Goal: Task Accomplishment & Management: Complete application form

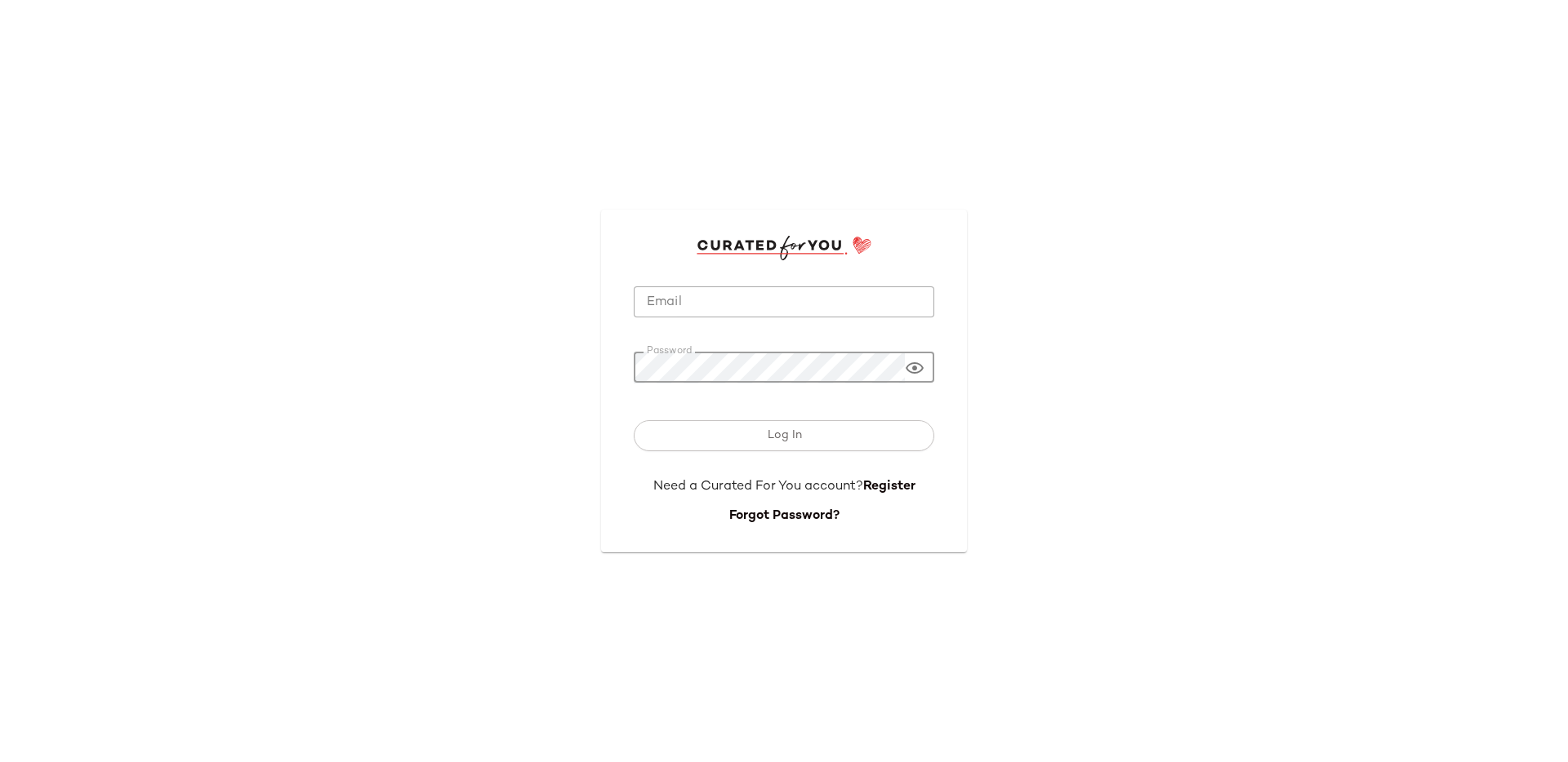
click at [924, 373] on div "Password Password" at bounding box center [784, 367] width 300 height 31
click at [914, 364] on icon at bounding box center [914, 369] width 20 height 20
click at [662, 305] on input "Email" at bounding box center [784, 302] width 300 height 32
paste input "**********"
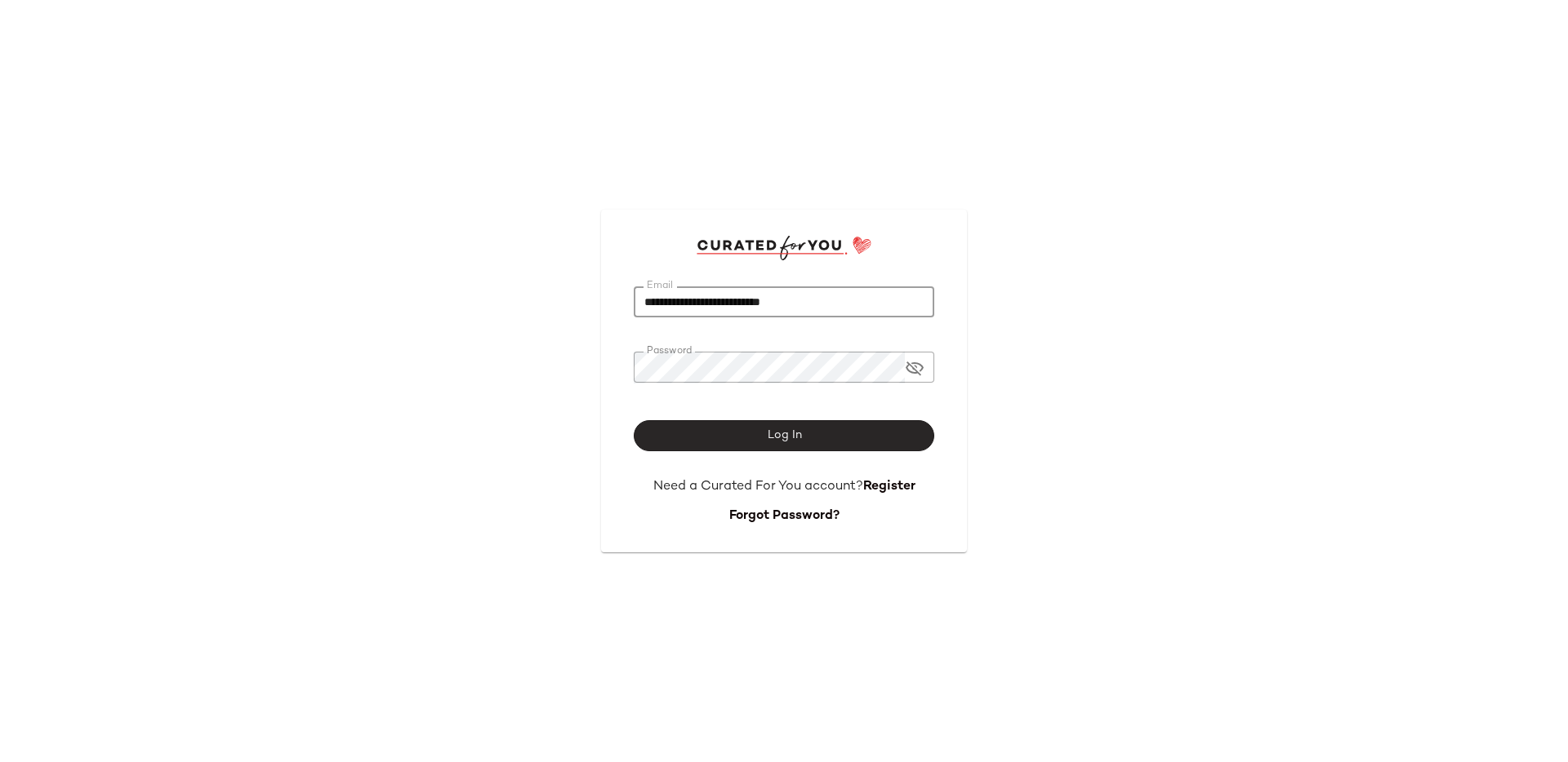
type input "**********"
click at [783, 443] on button "Log In" at bounding box center [784, 435] width 300 height 31
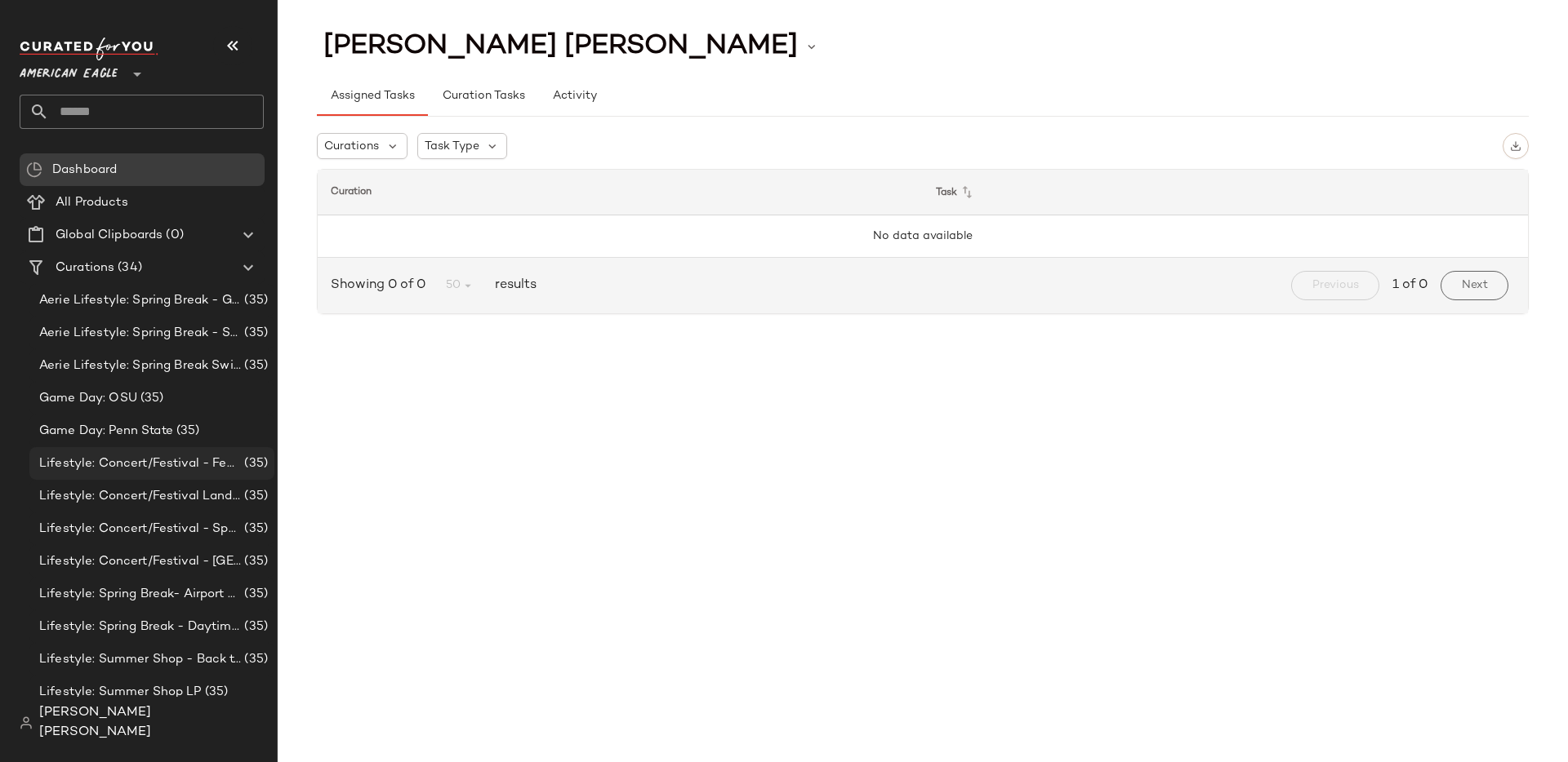
click at [100, 474] on div "Lifestyle: Concert/Festival - Femme (35)" at bounding box center [152, 463] width 245 height 33
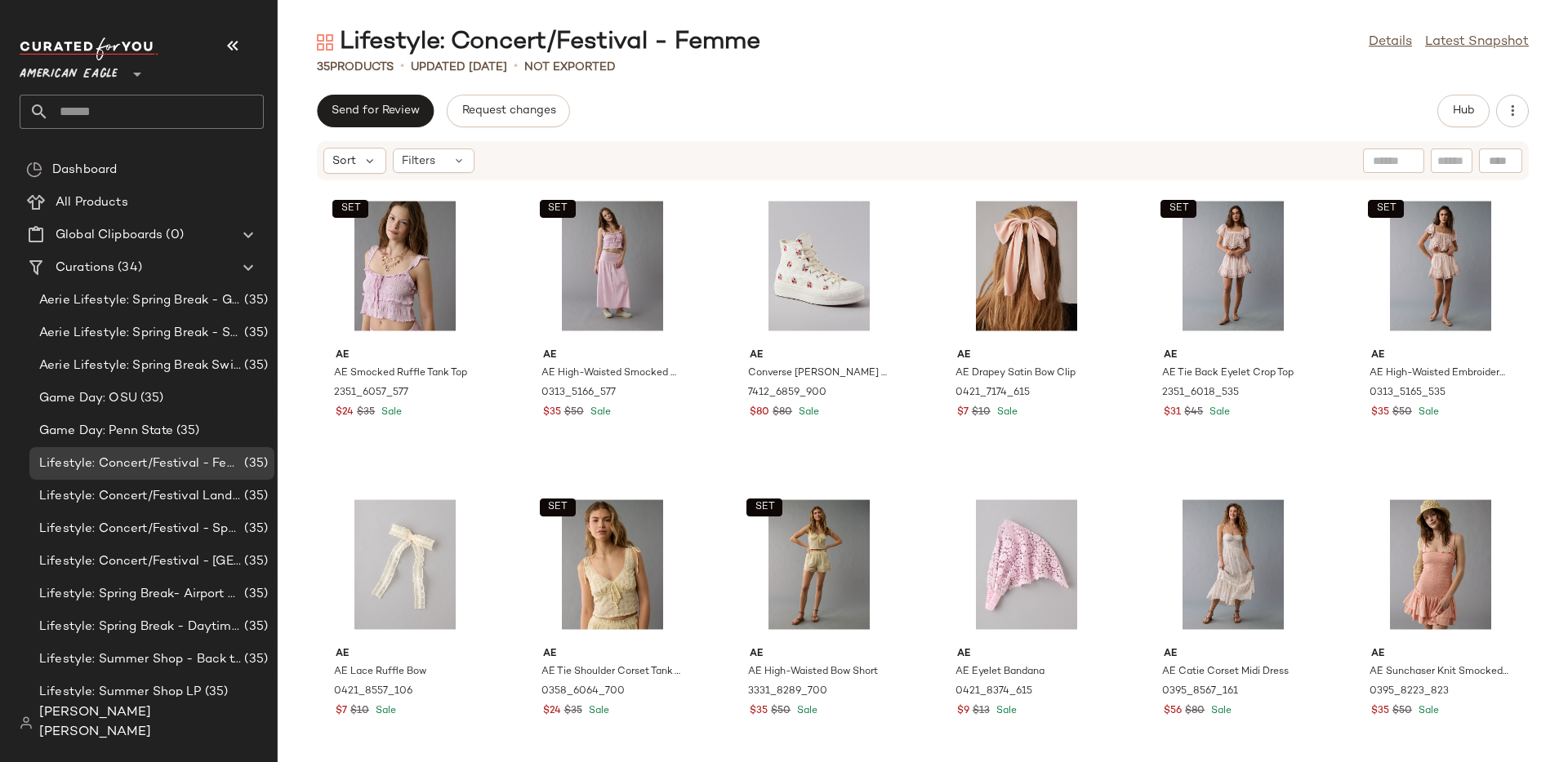
click at [401, 131] on div "Send for Review Request changes Hub Sort Filters SET AE AE Smocked Ruffle Tank …" at bounding box center [922, 428] width 1290 height 668
click at [398, 121] on button "Send for Review" at bounding box center [376, 110] width 117 height 33
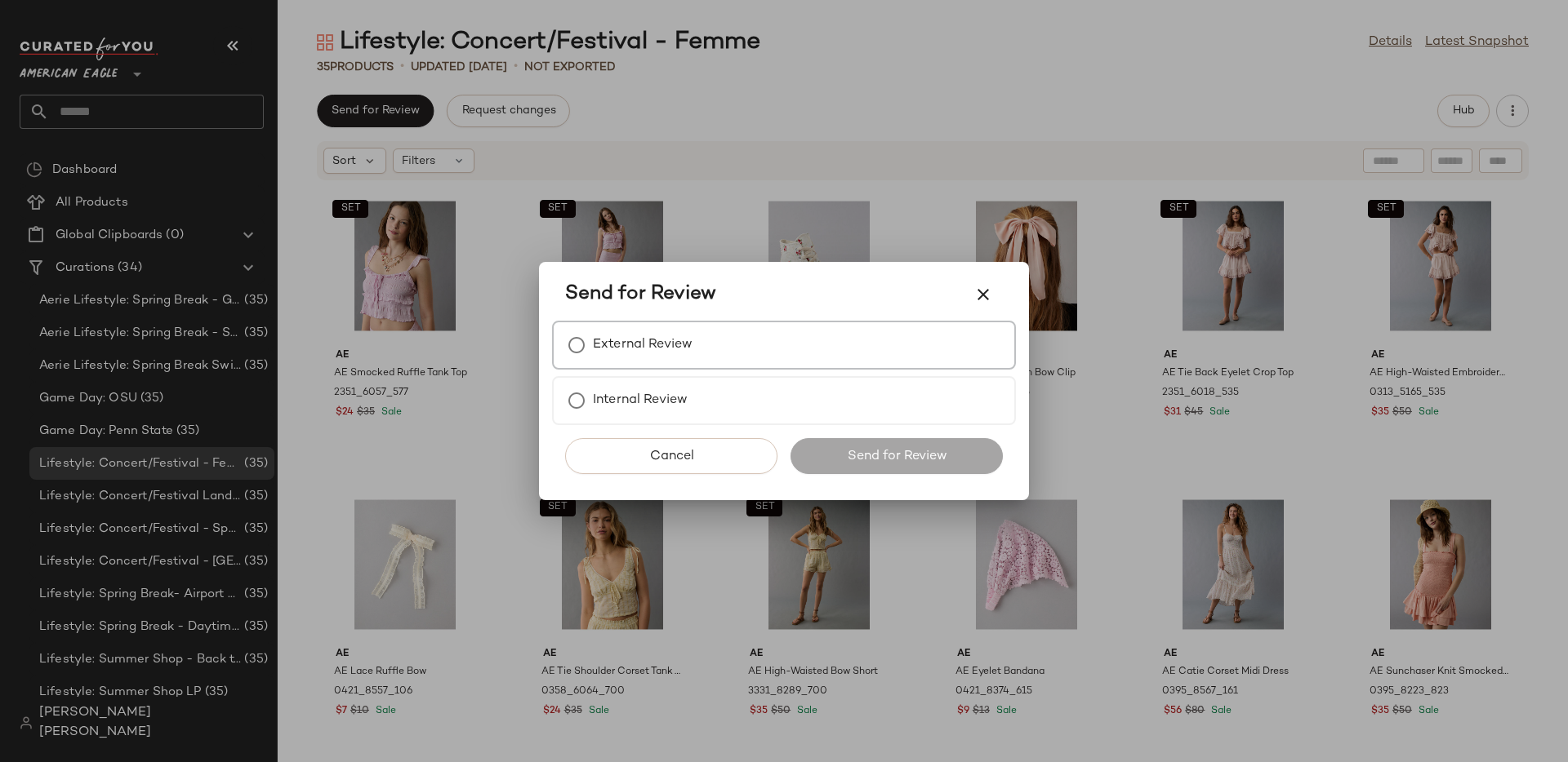
click at [586, 366] on div "External Review" at bounding box center [783, 345] width 464 height 49
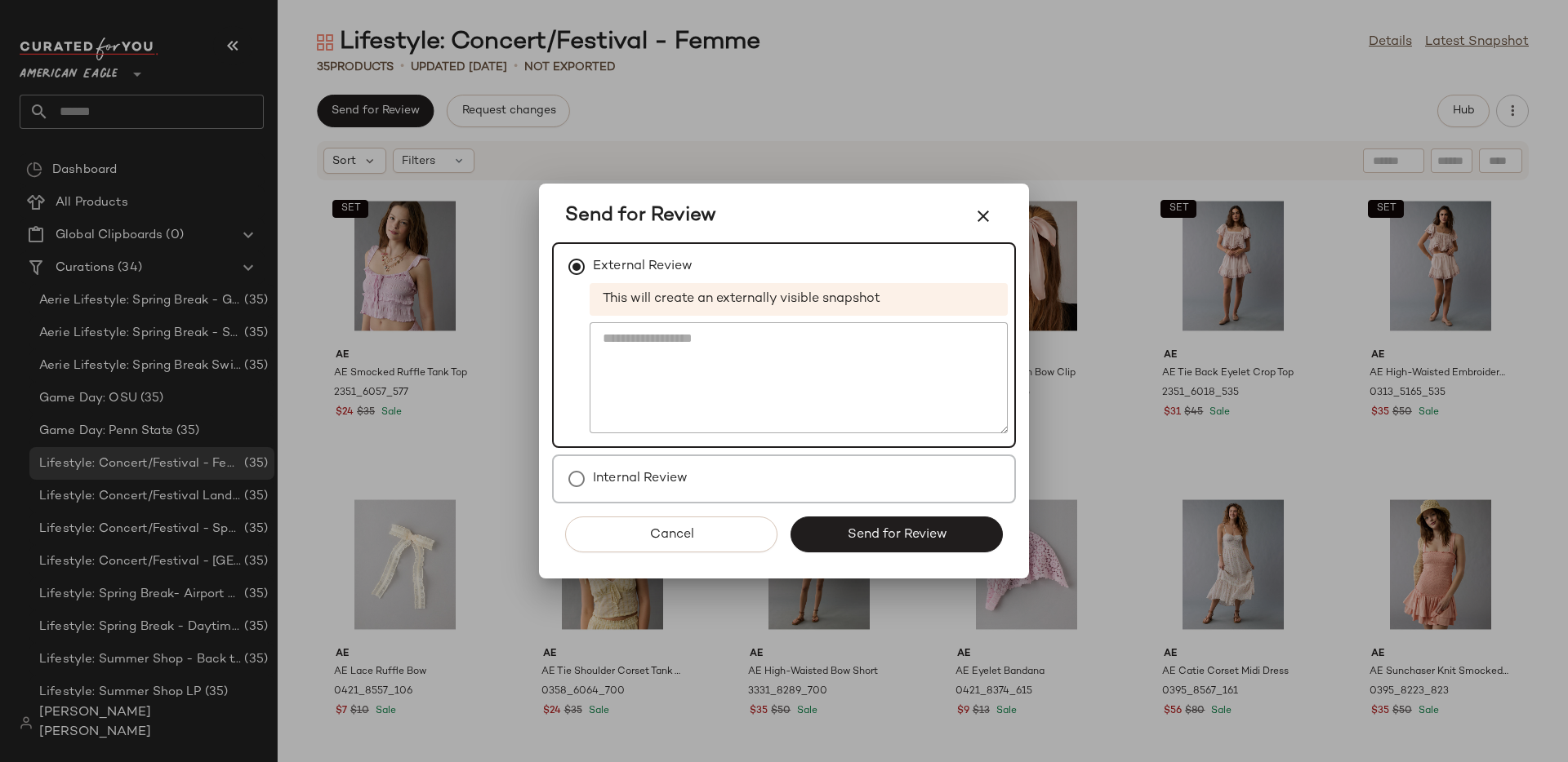
click at [607, 477] on label "Internal Review" at bounding box center [640, 479] width 94 height 33
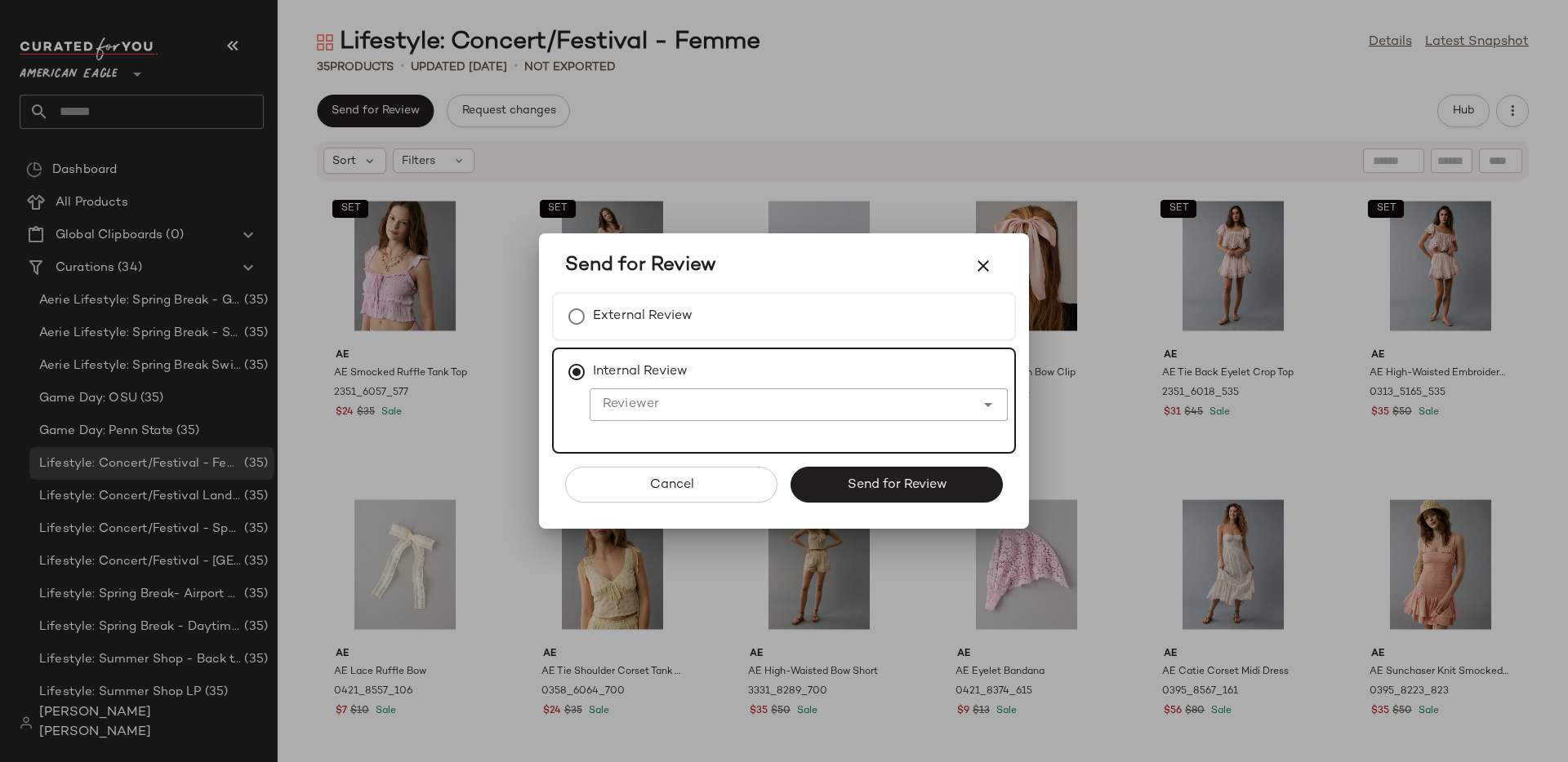
click at [623, 406] on input "Reviewer" at bounding box center [782, 405] width 386 height 20
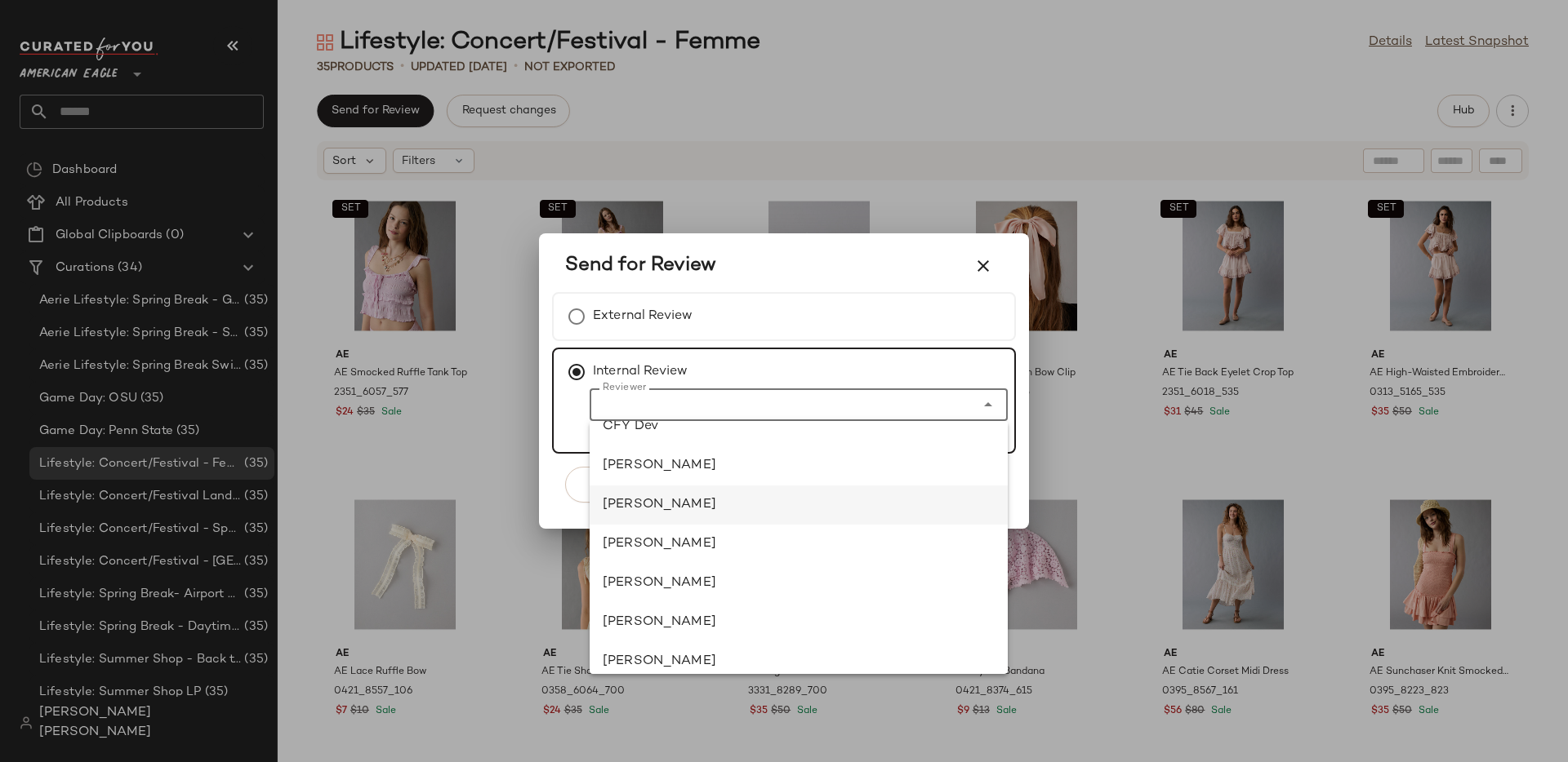
scroll to position [568, 0]
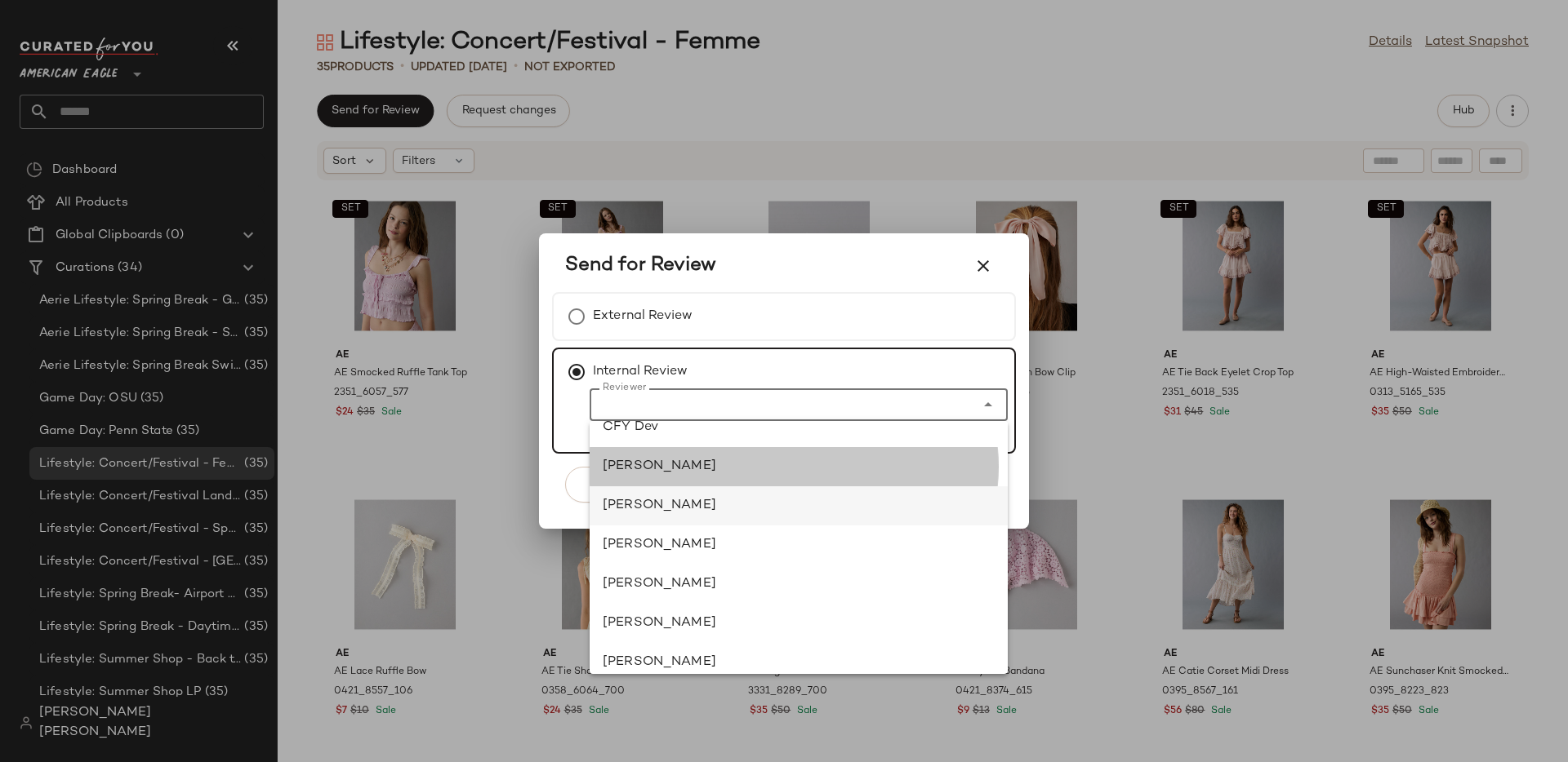
click at [616, 458] on div "[PERSON_NAME]" at bounding box center [798, 467] width 392 height 20
type input "**********"
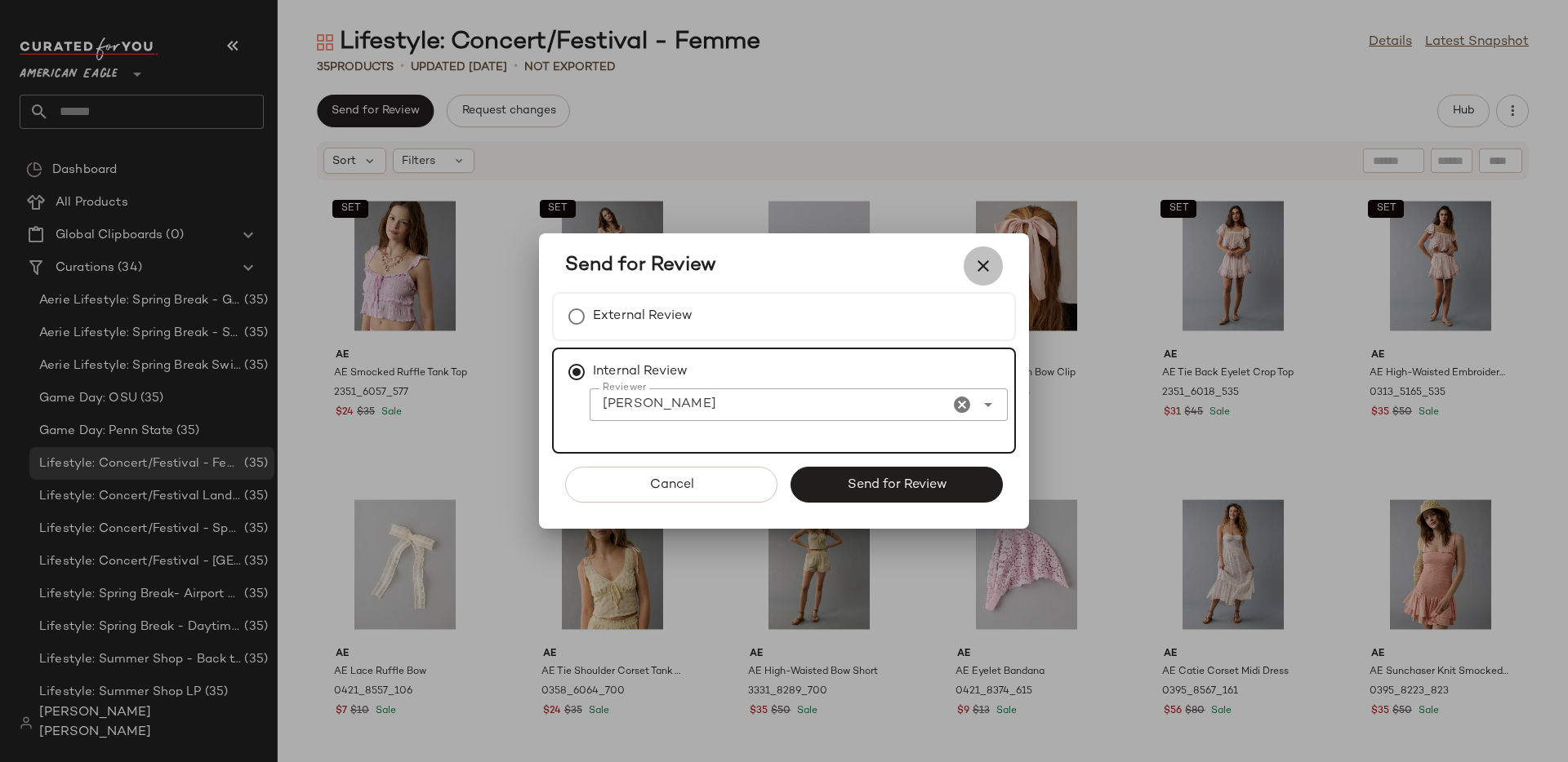
click at [973, 262] on icon "button" at bounding box center [983, 266] width 20 height 20
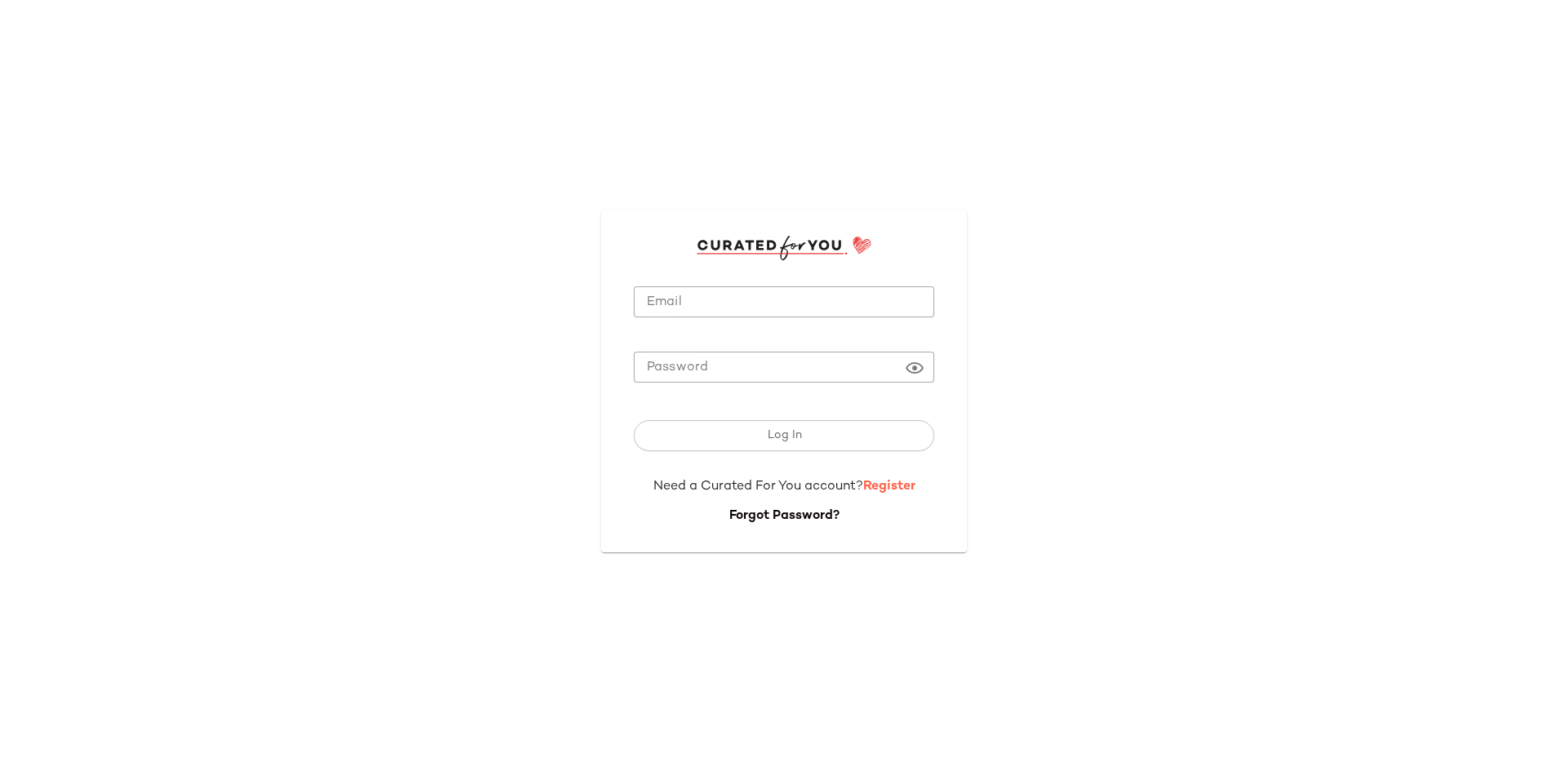
click at [894, 487] on link "Register" at bounding box center [889, 487] width 53 height 14
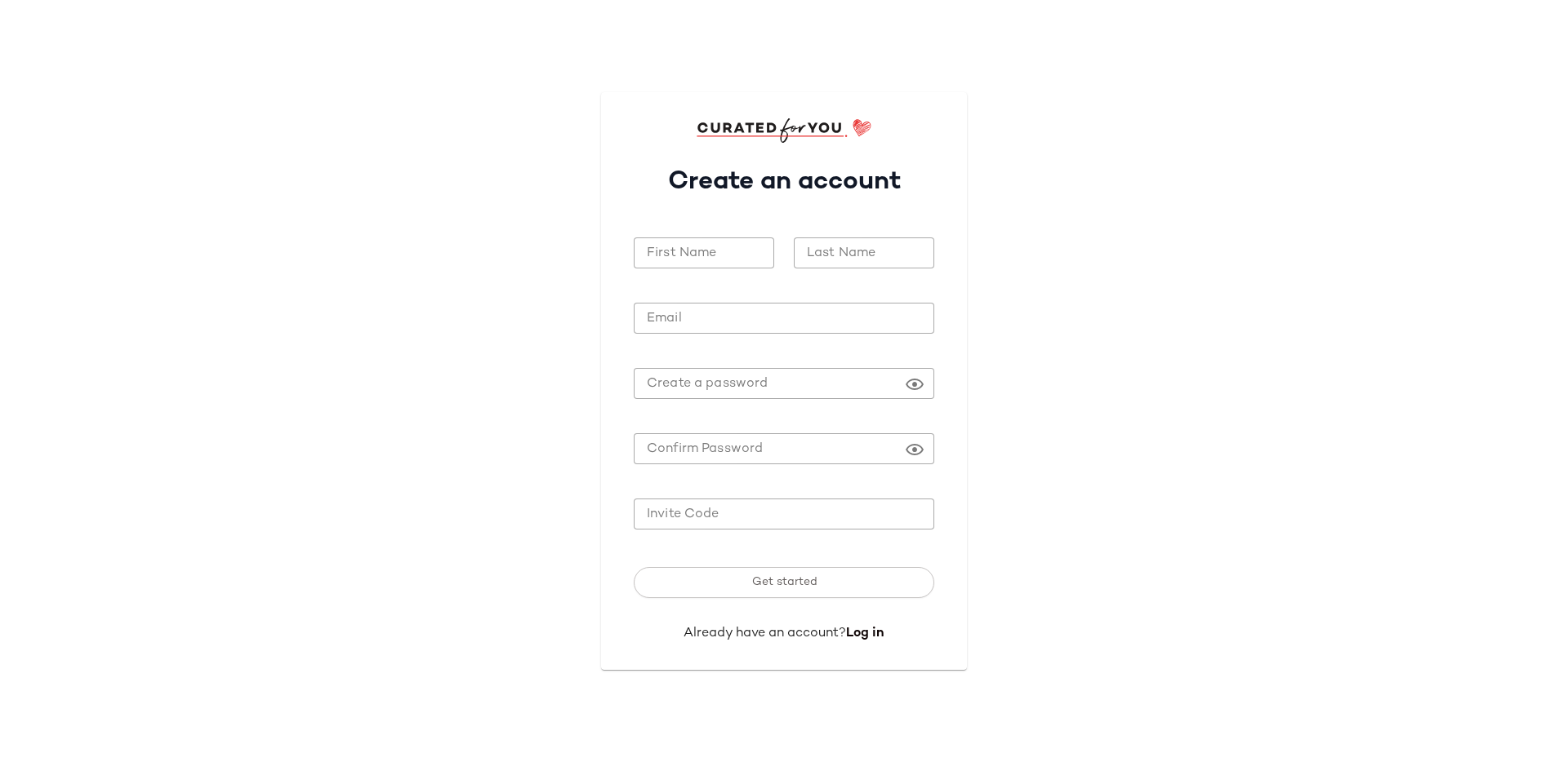
click at [707, 253] on input "First Name" at bounding box center [704, 253] width 140 height 32
type input "****"
type input "*******"
type input "**********"
click at [699, 515] on input "Invite Code" at bounding box center [784, 515] width 300 height 32
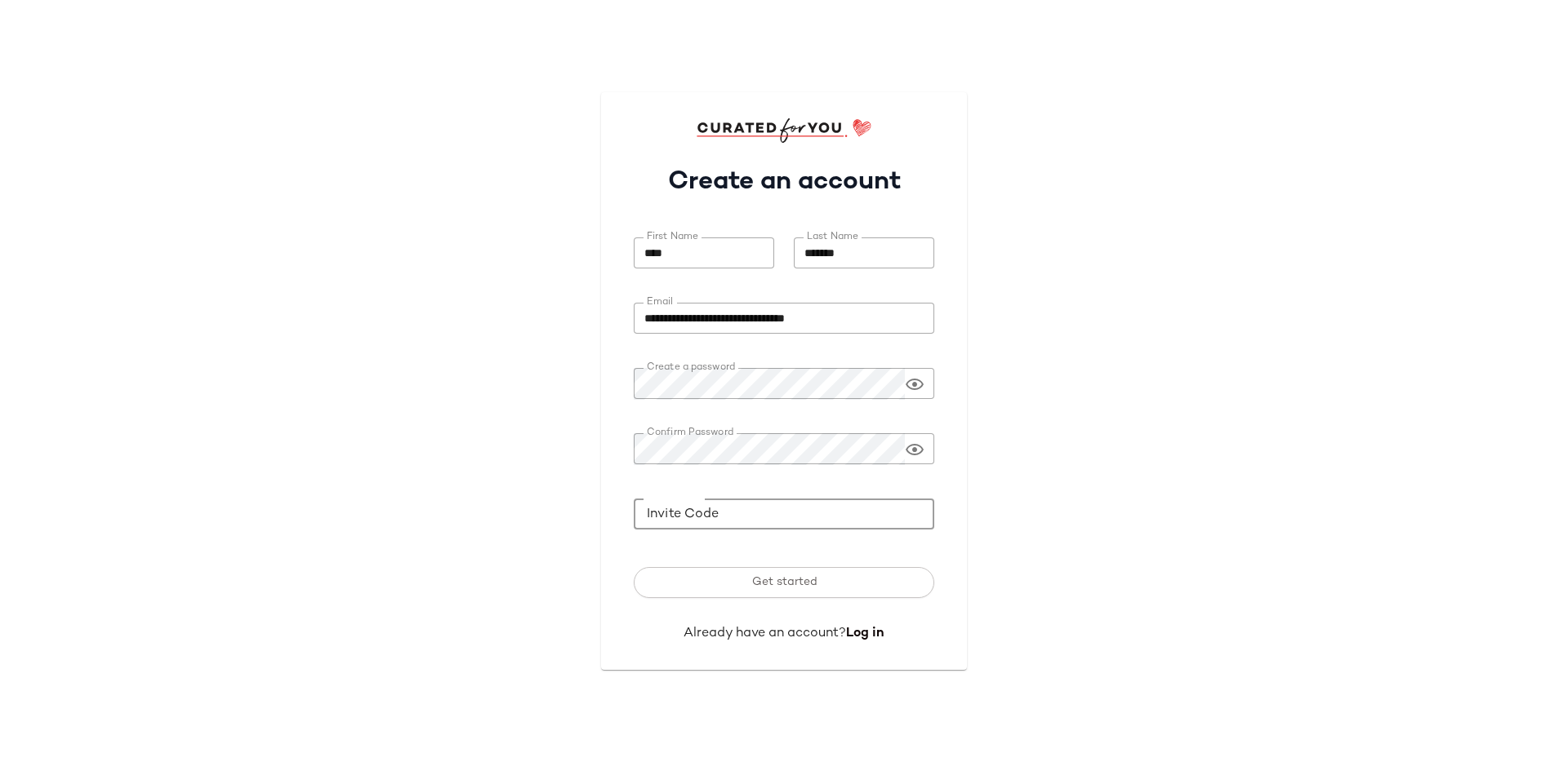
paste input "*******"
type input "*******"
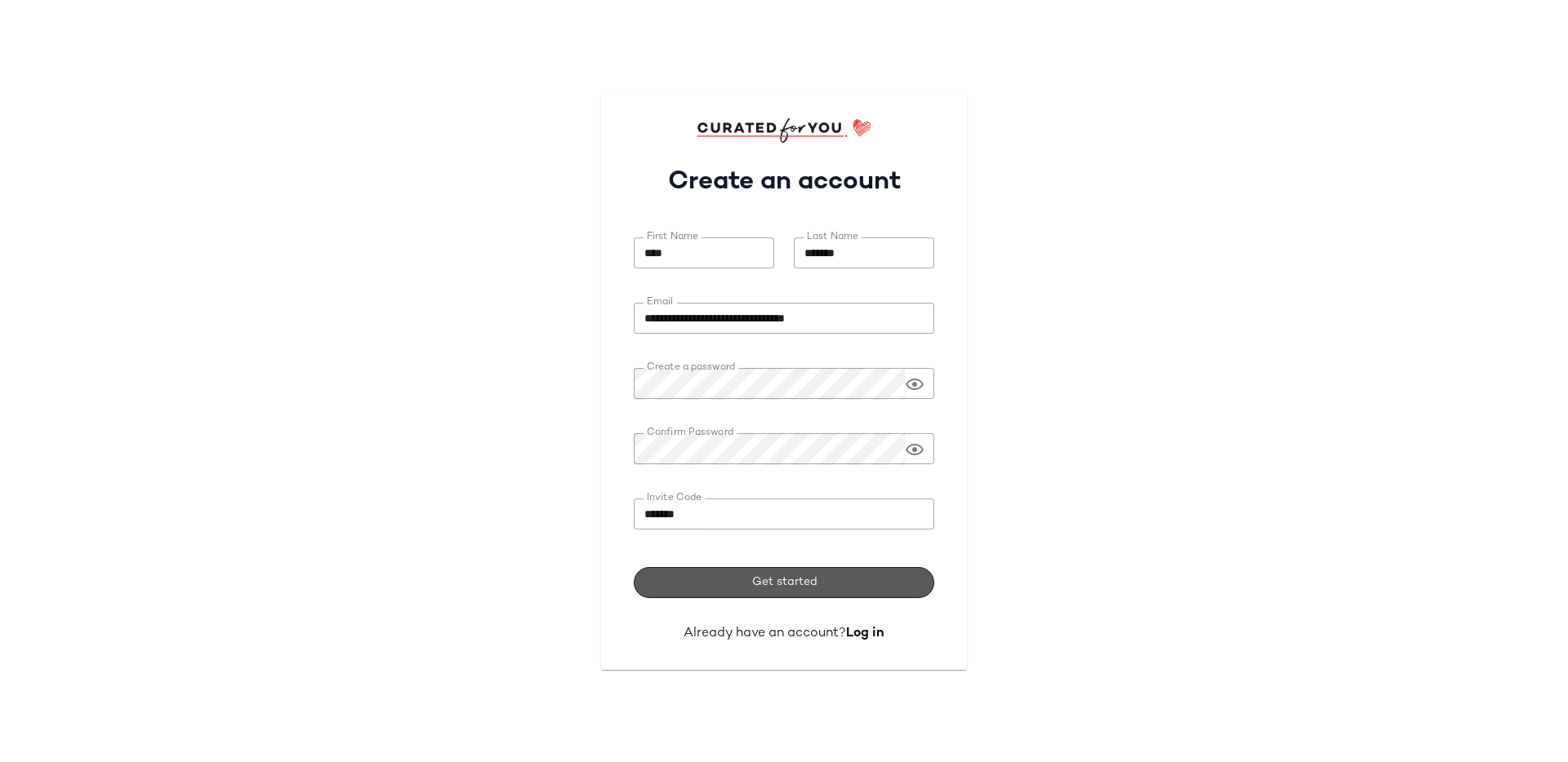
click at [886, 584] on button "Get started" at bounding box center [784, 582] width 300 height 31
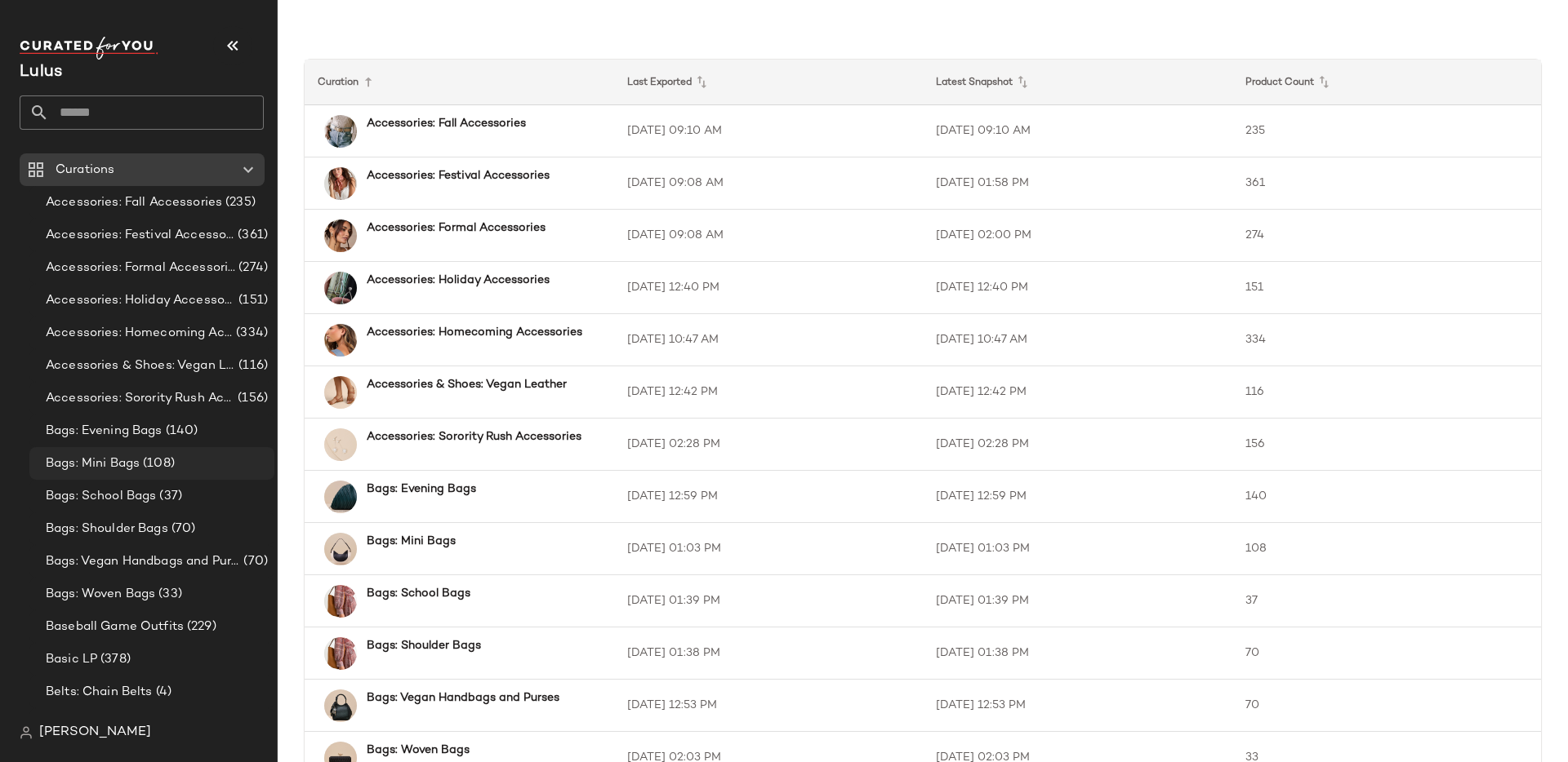
click at [196, 461] on div "Bags: Mini Bags (108)" at bounding box center [154, 464] width 227 height 19
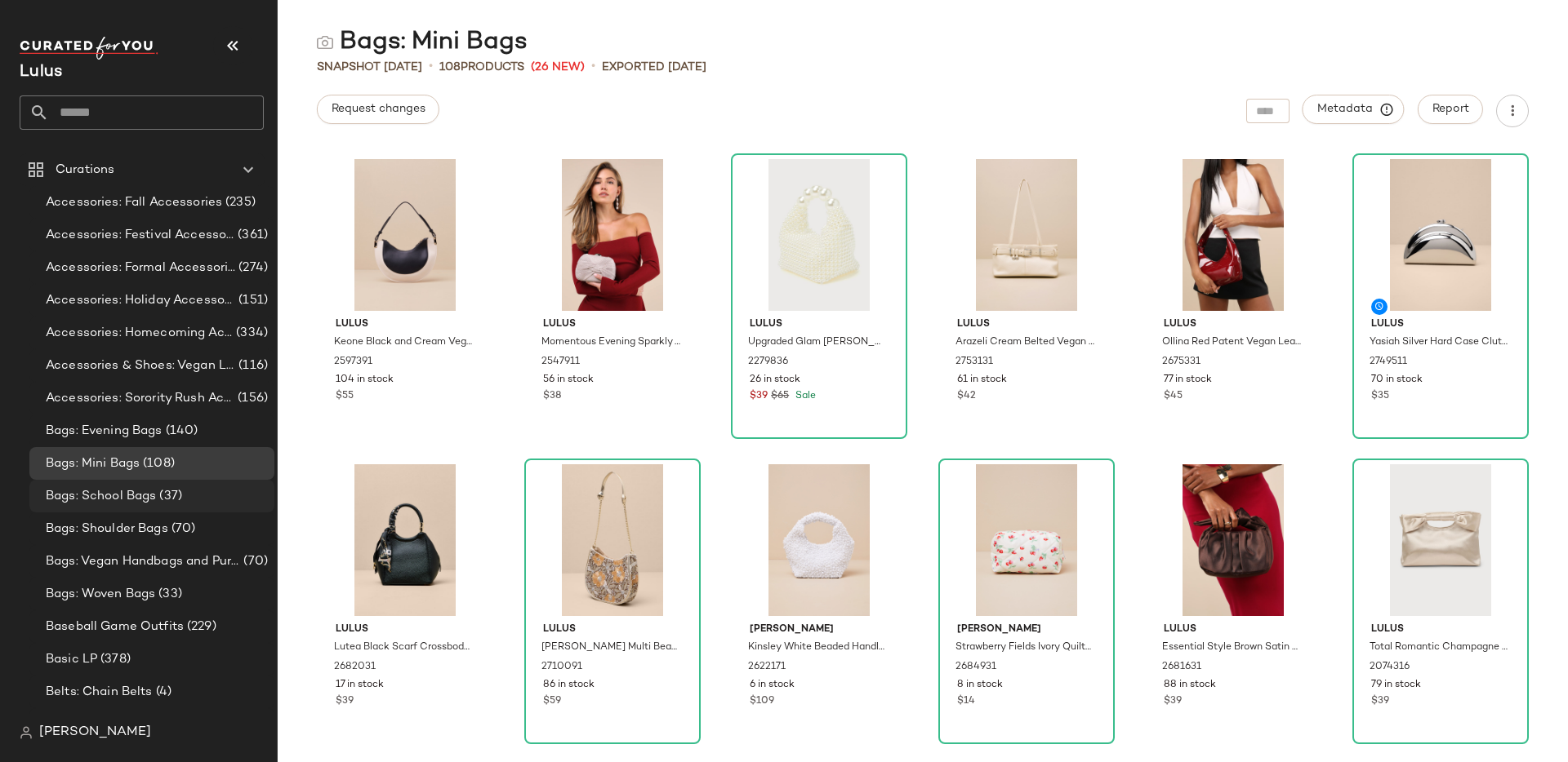
click at [164, 503] on span "(37)" at bounding box center [169, 497] width 26 height 19
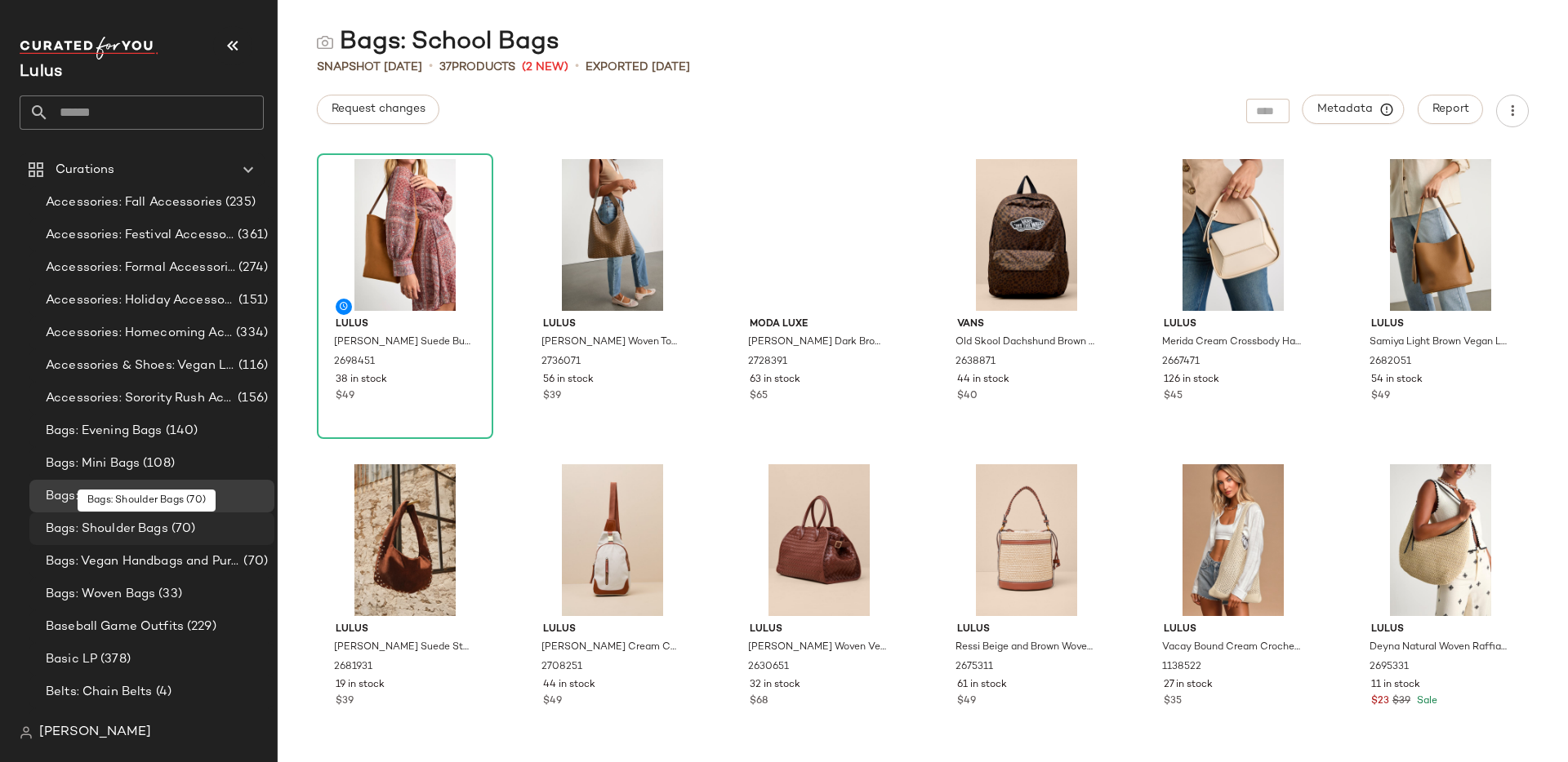
click at [163, 532] on span "Bags: Shoulder Bags" at bounding box center [106, 529] width 122 height 19
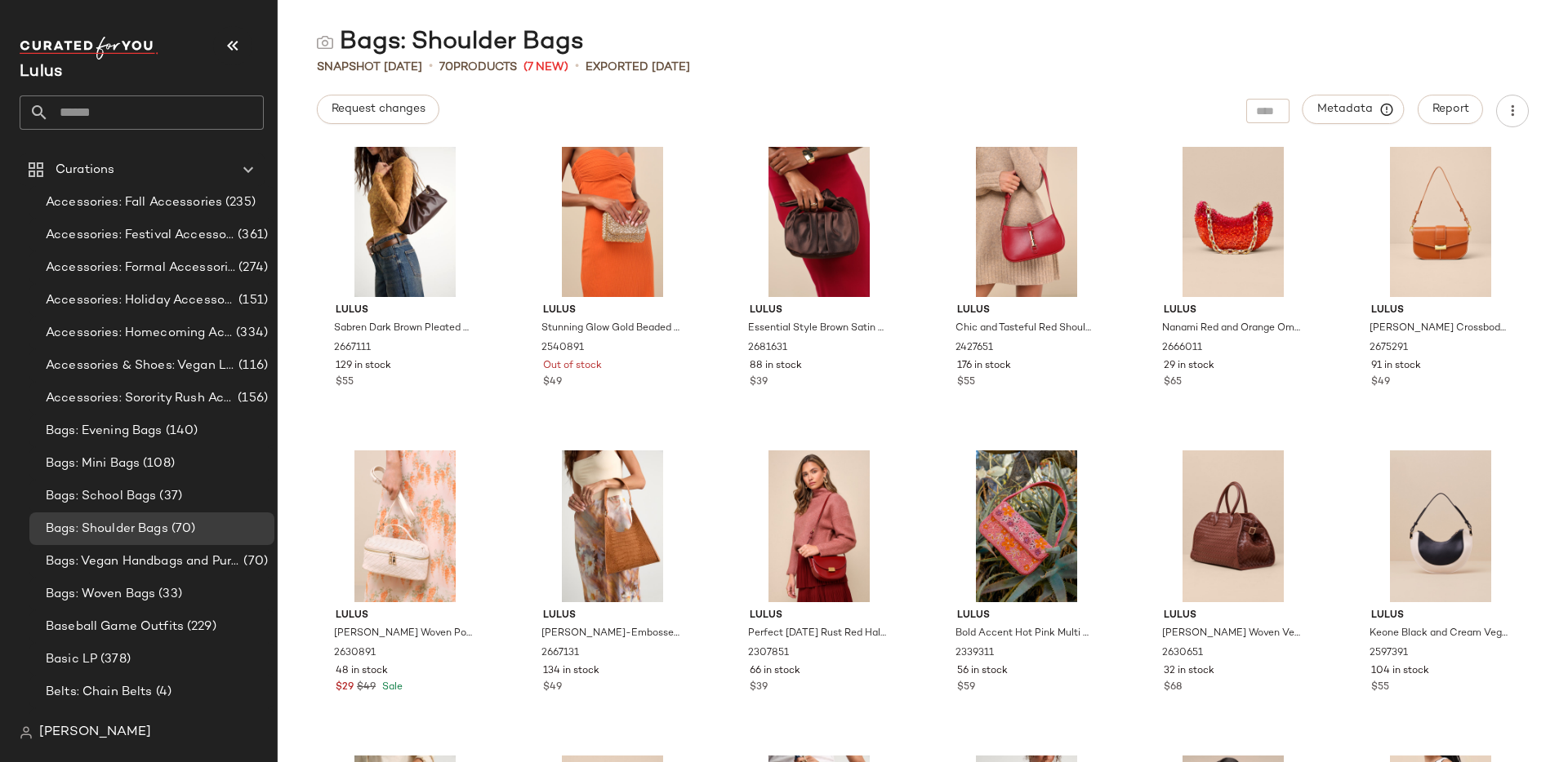
scroll to position [355, 0]
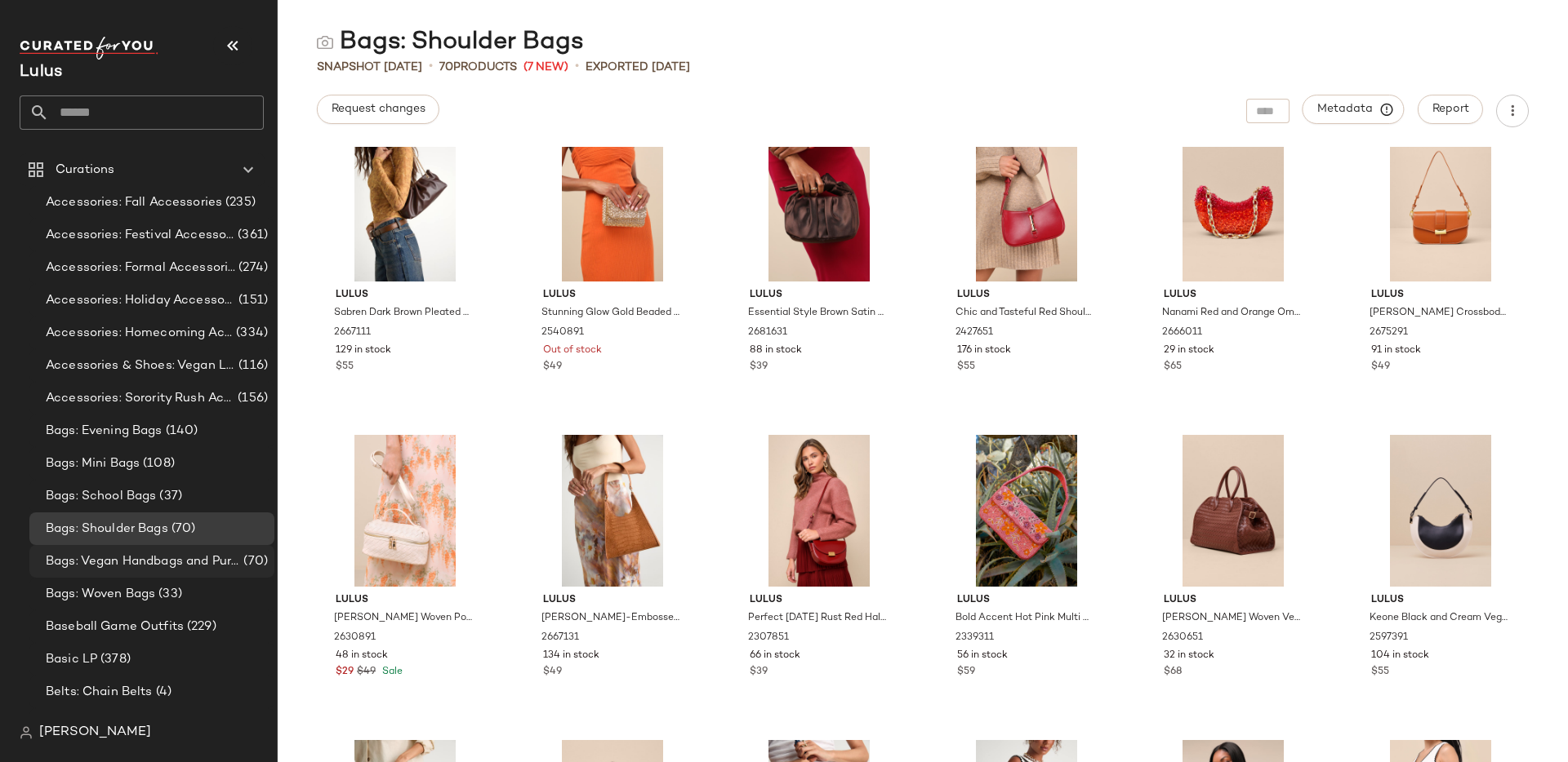
click at [158, 563] on span "Bags: Vegan Handbags and Purses" at bounding box center [143, 561] width 195 height 19
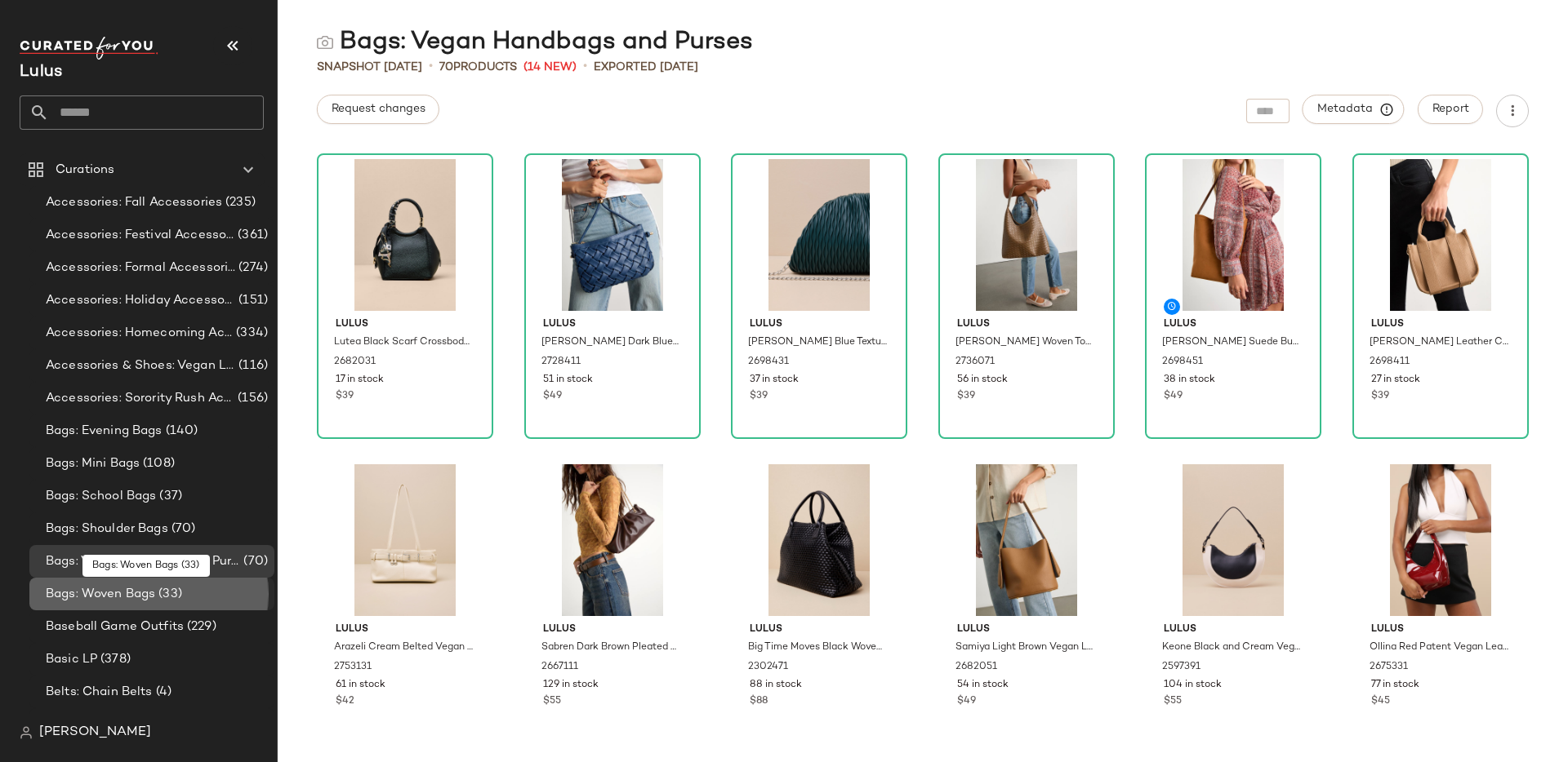
click at [142, 588] on span "Bags: Woven Bags" at bounding box center [100, 594] width 109 height 19
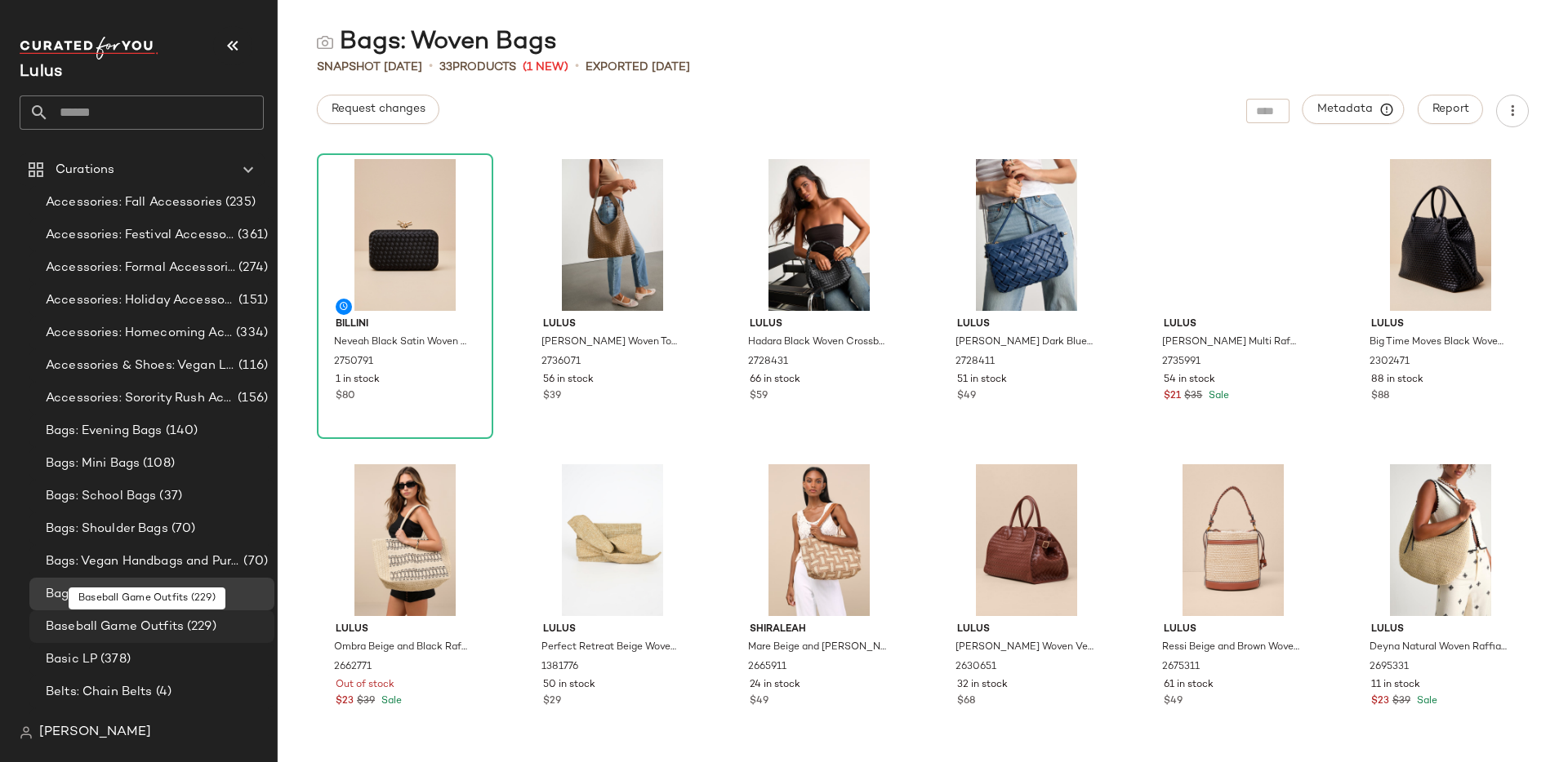
click at [127, 630] on span "Baseball Game Outfits" at bounding box center [114, 627] width 138 height 19
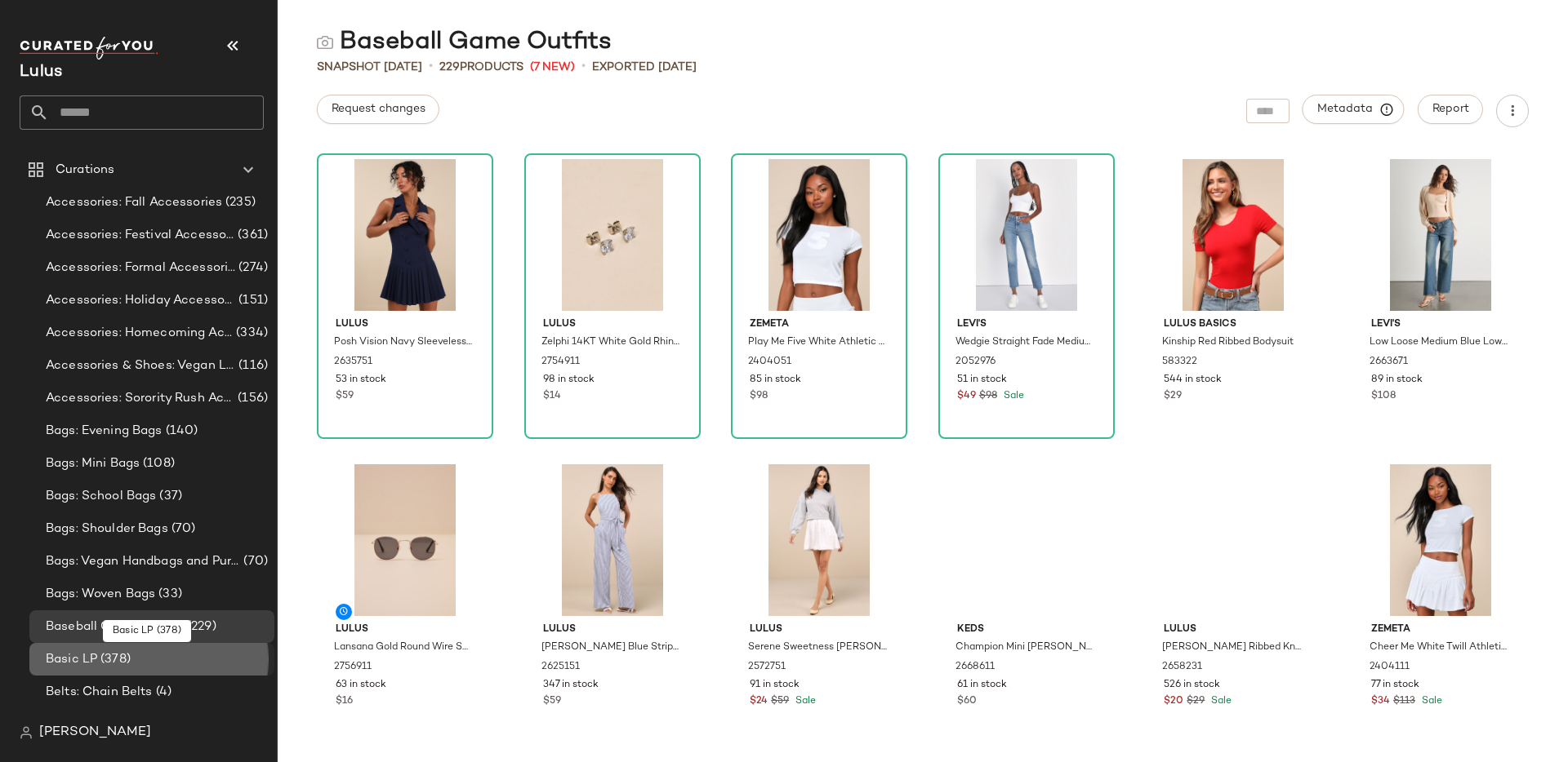
click at [122, 660] on span "(378)" at bounding box center [114, 660] width 34 height 19
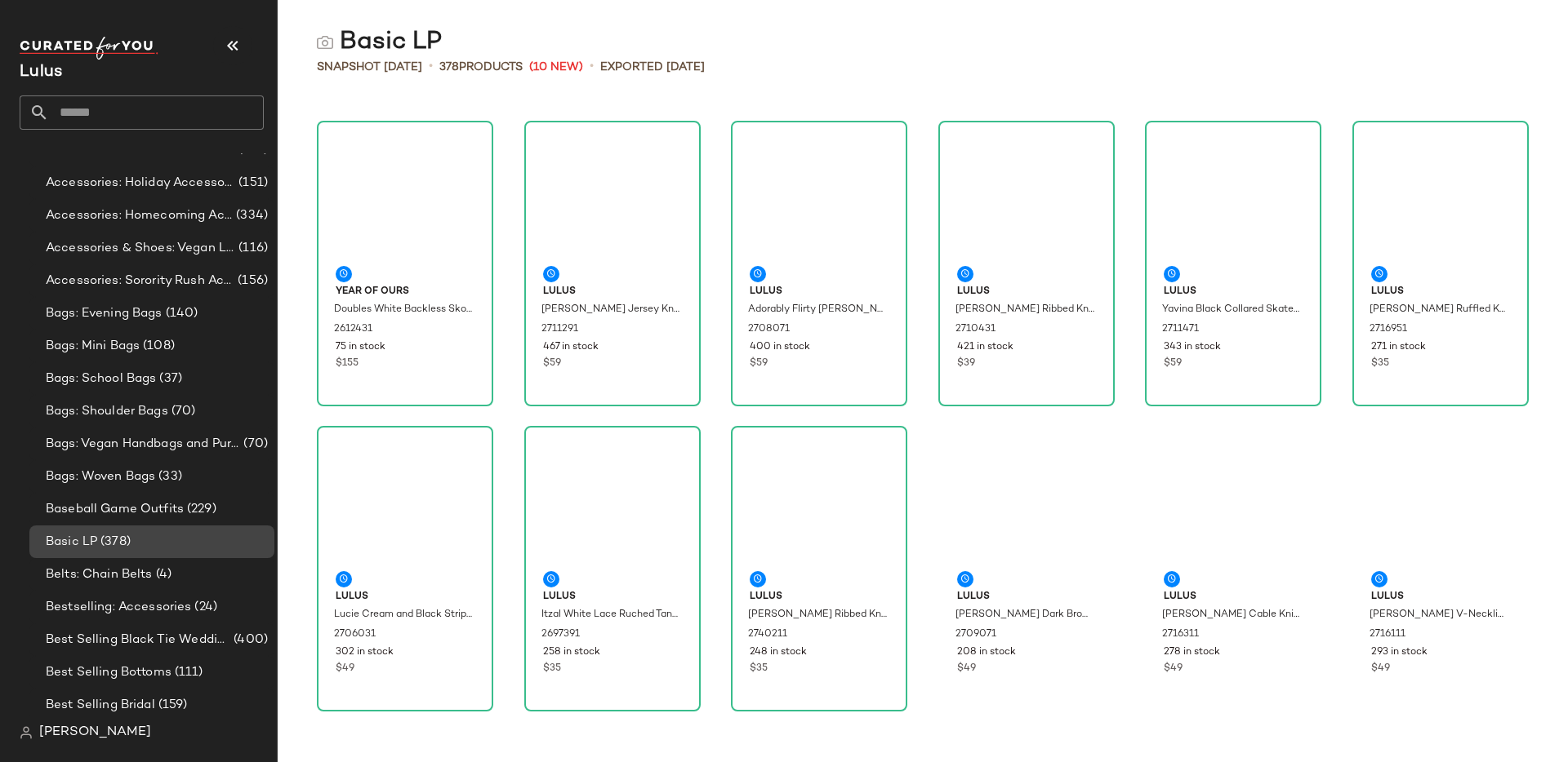
scroll to position [118, 0]
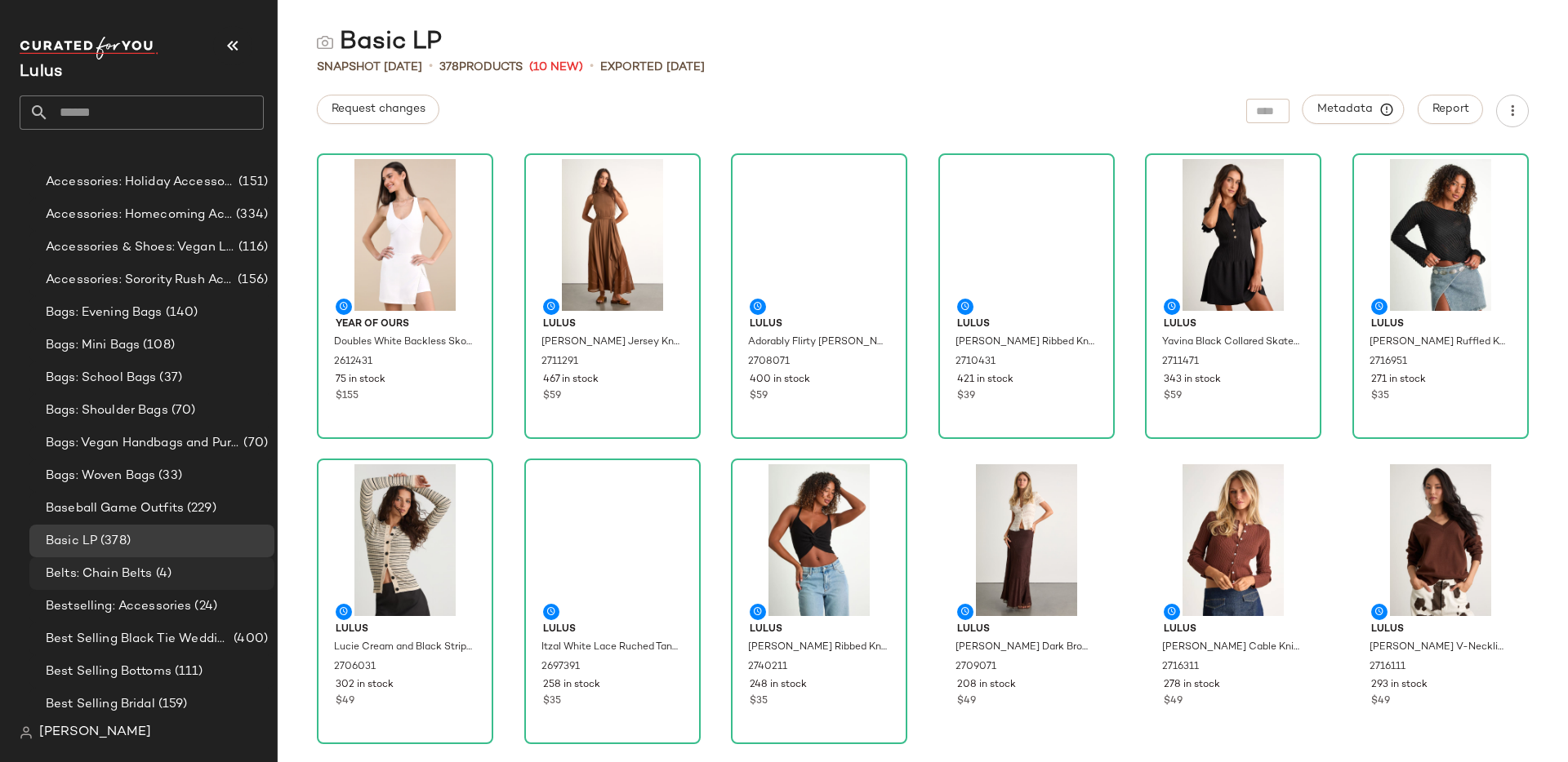
click at [131, 576] on span "Belts: Chain Belts" at bounding box center [99, 574] width 107 height 19
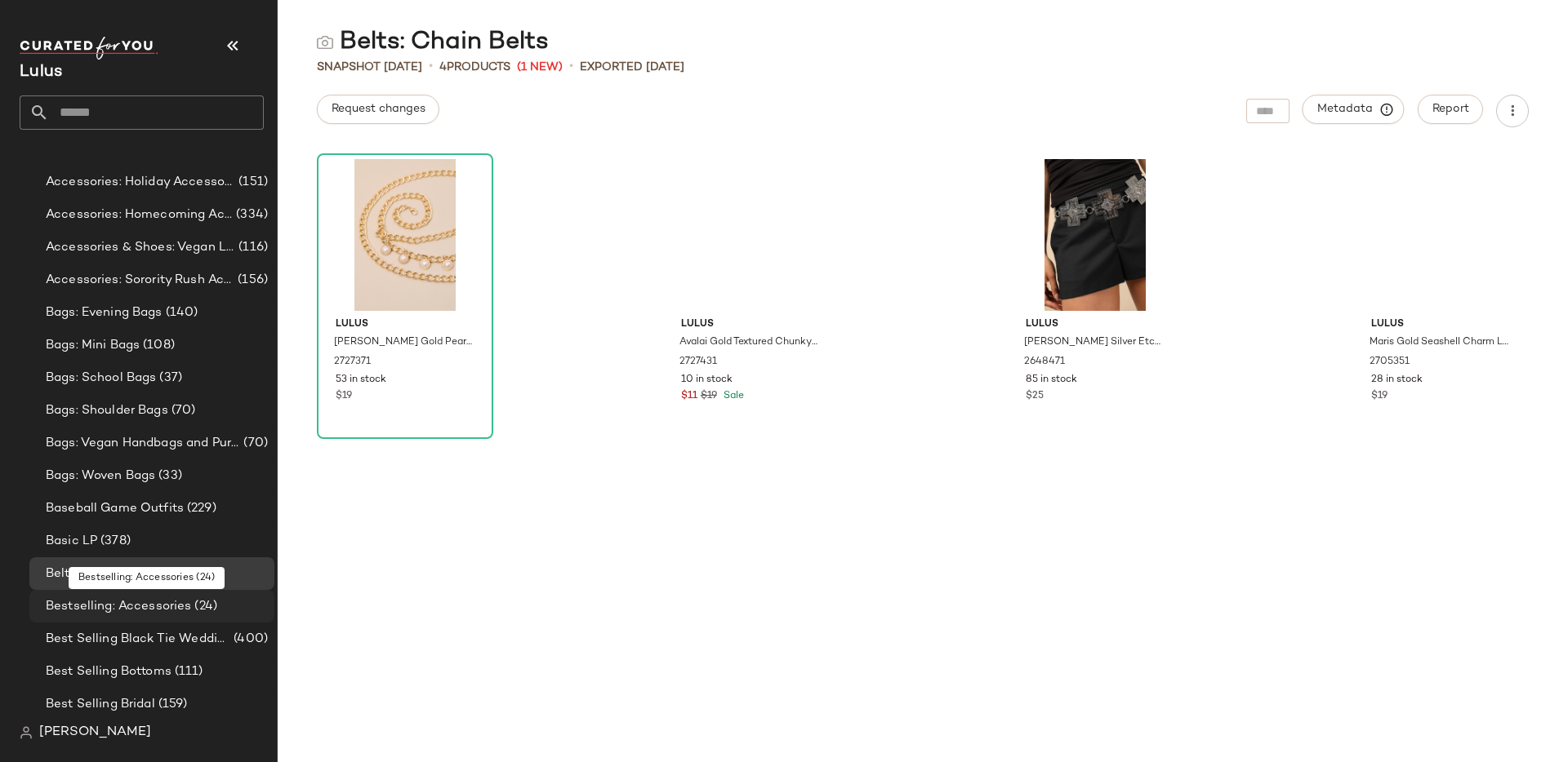
click at [130, 603] on span "Bestselling: Accessories" at bounding box center [118, 606] width 145 height 19
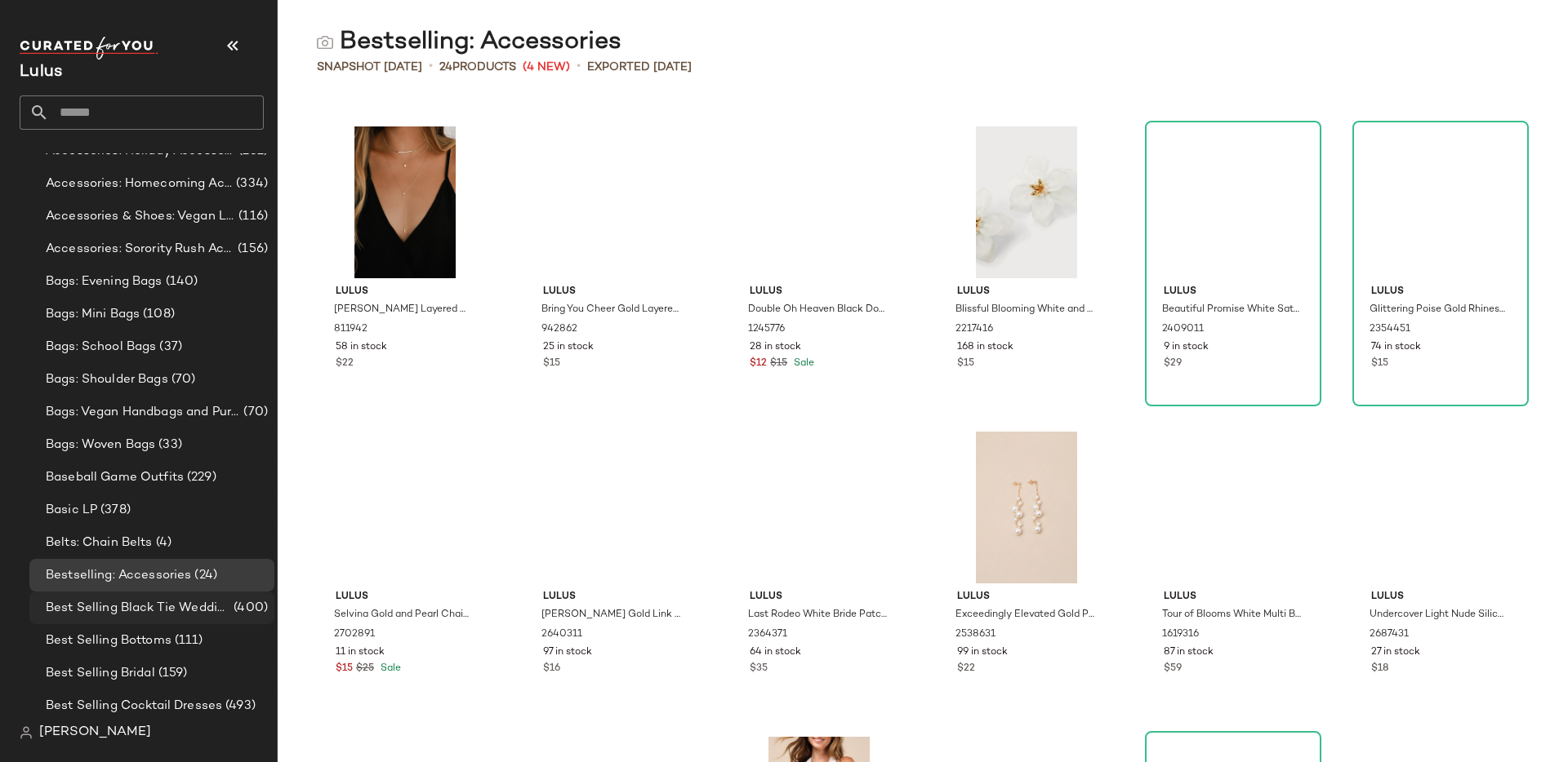
scroll to position [166, 0]
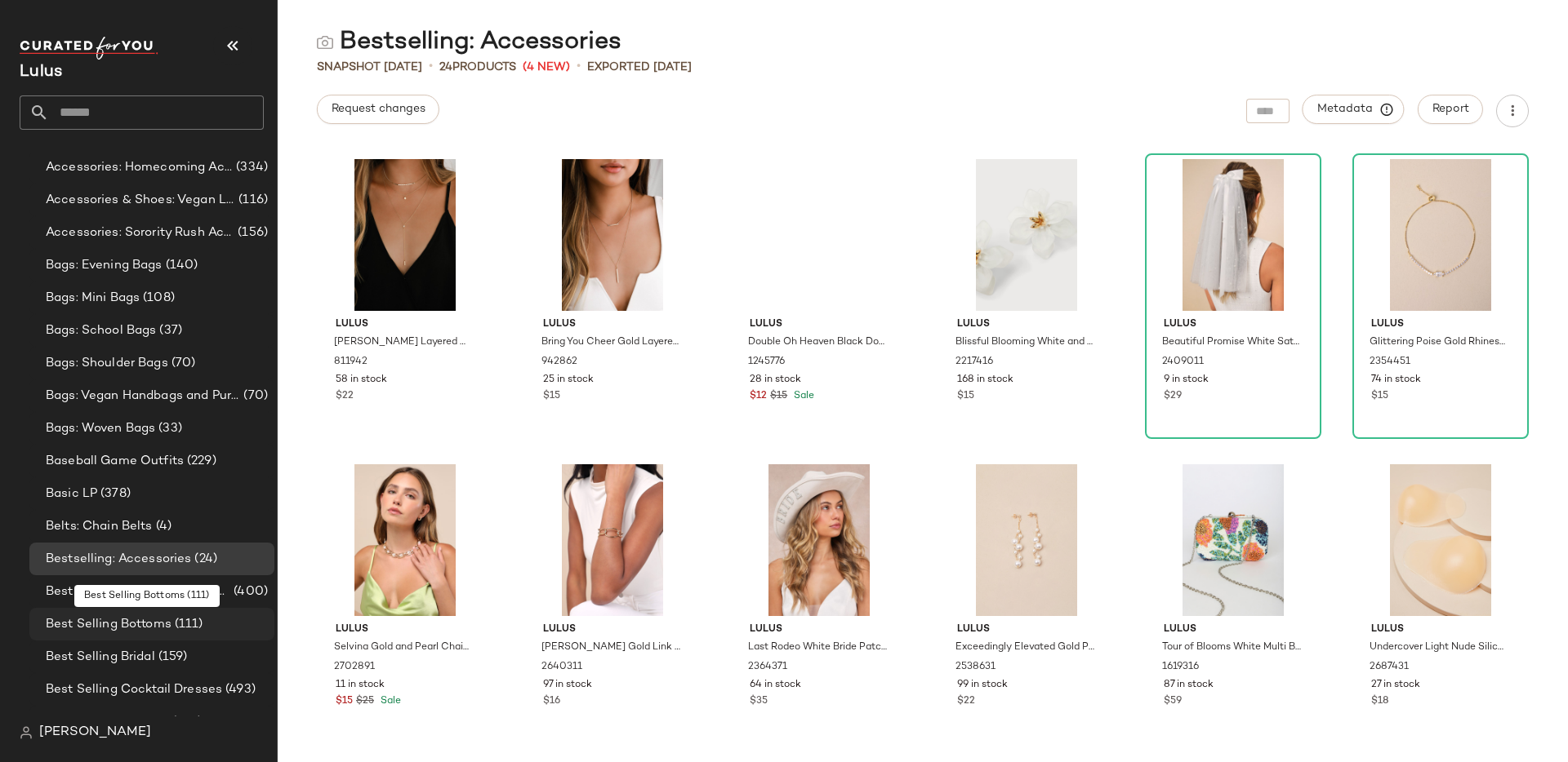
click at [128, 608] on div "Best Selling Bottoms (111)" at bounding box center [152, 624] width 245 height 33
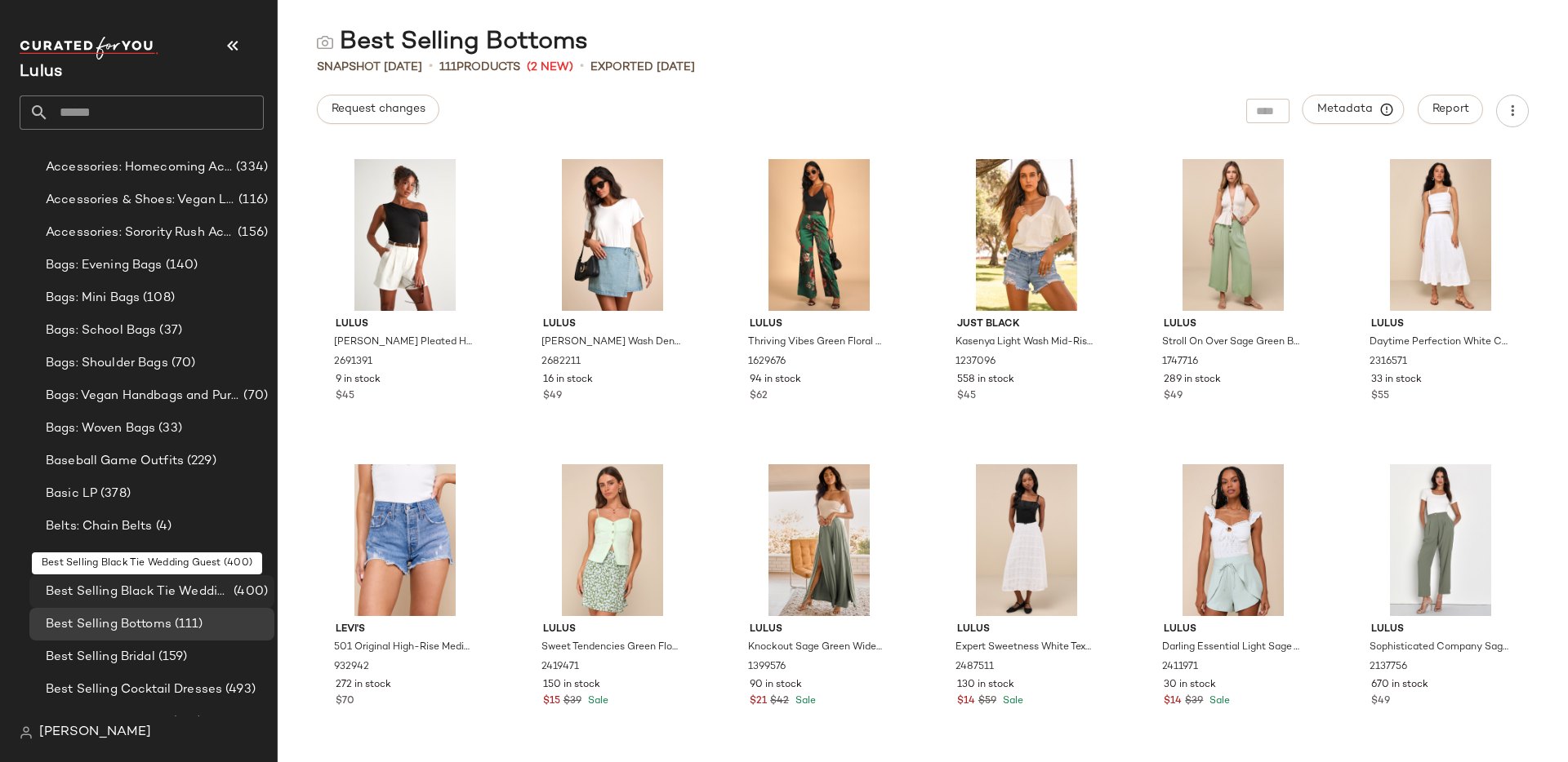
click at [127, 584] on span "Best Selling Black Tie Wedding Guest" at bounding box center [138, 592] width 185 height 19
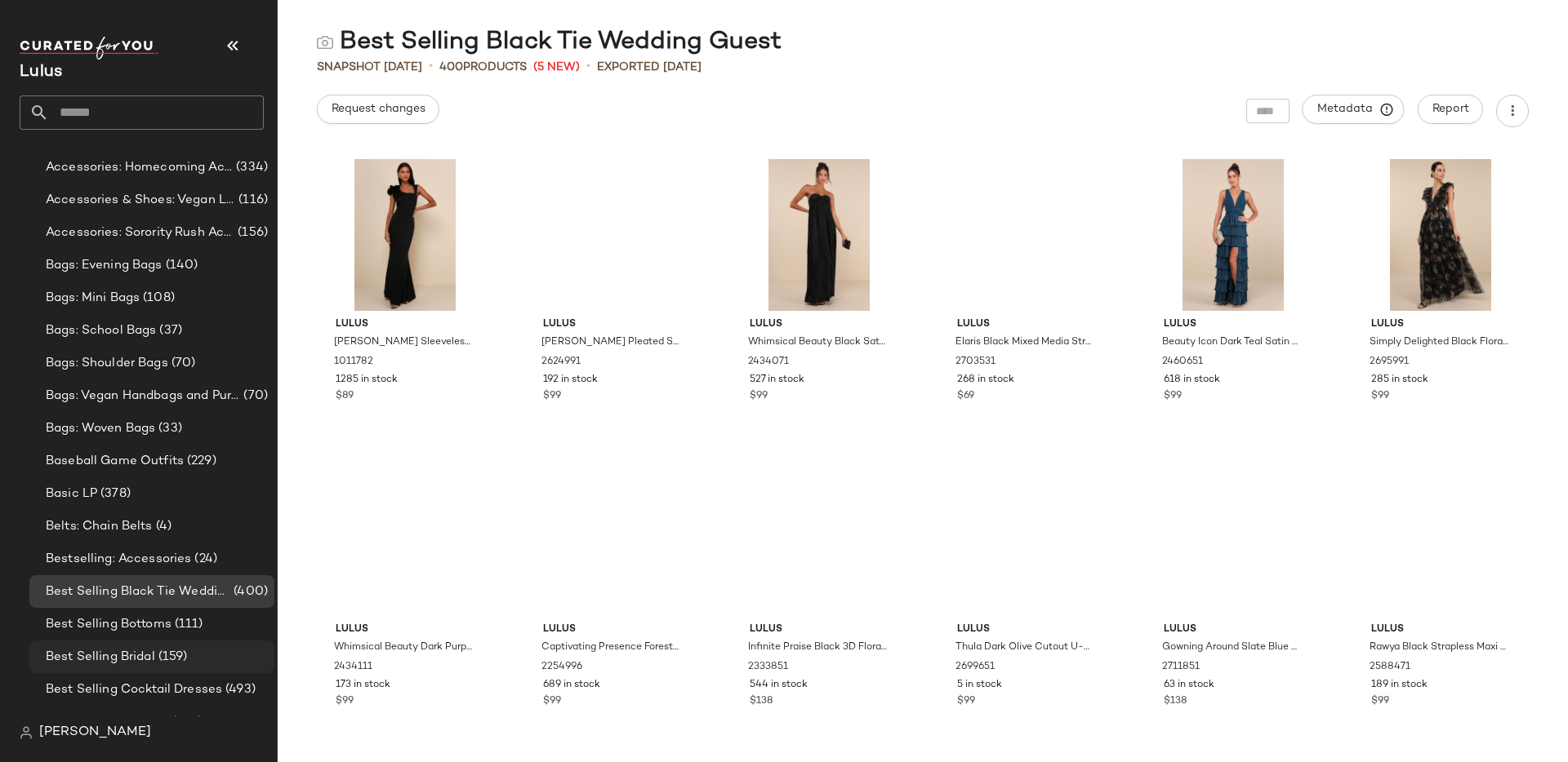
click at [118, 671] on div "Best Selling Bridal (159)" at bounding box center [152, 657] width 245 height 33
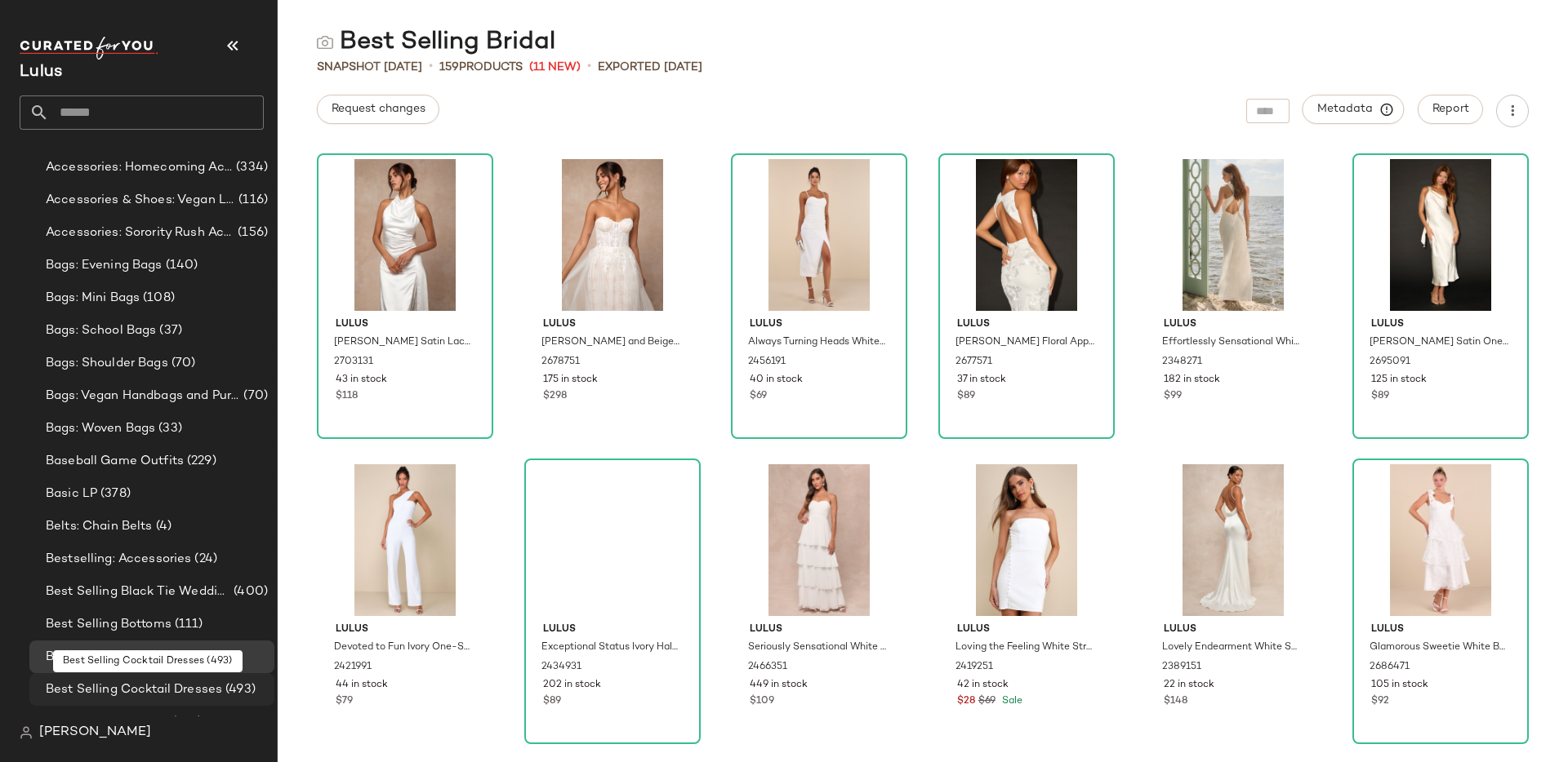
click at [117, 685] on span "Best Selling Cocktail Dresses" at bounding box center [133, 689] width 176 height 19
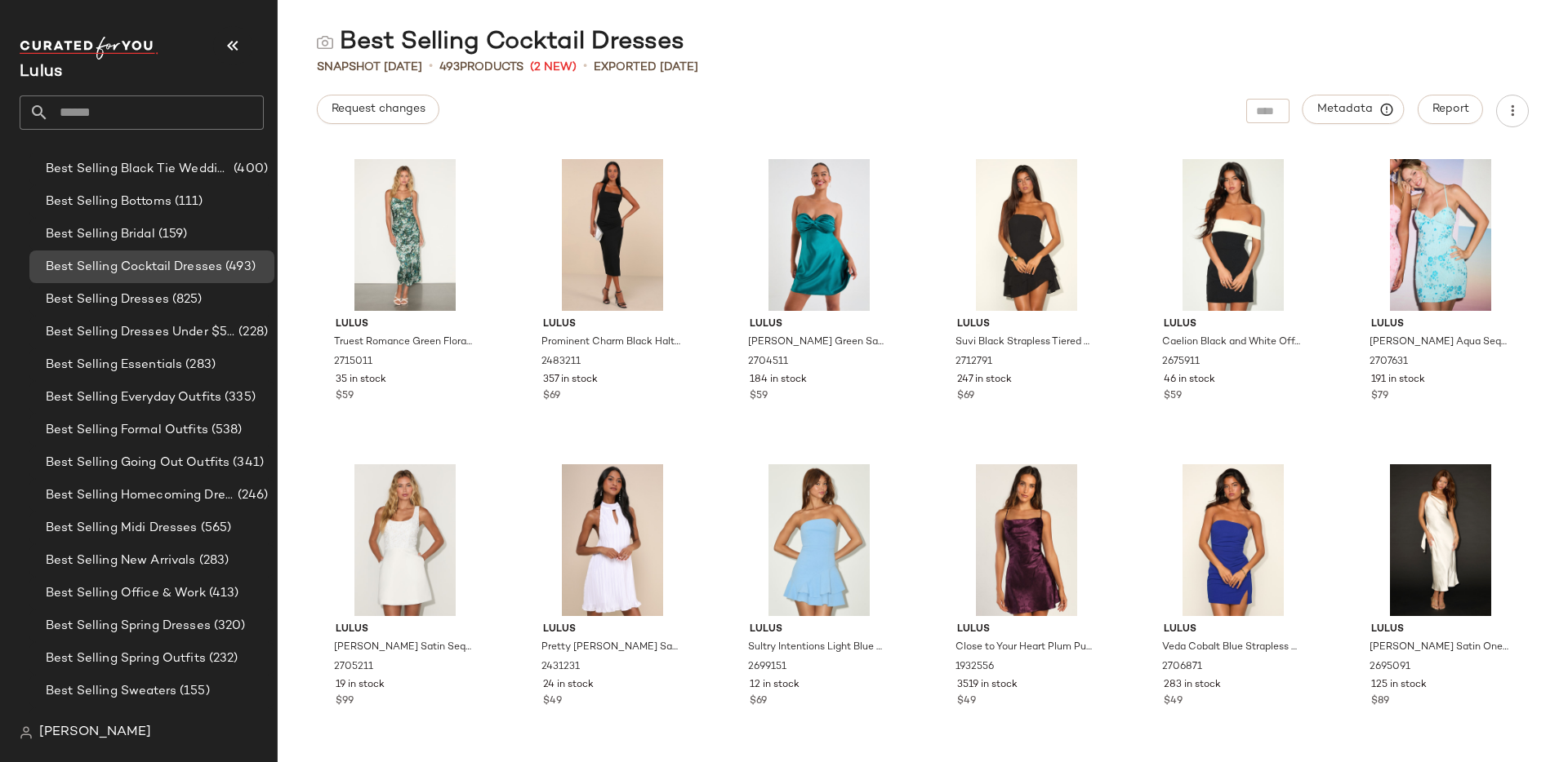
scroll to position [620, 0]
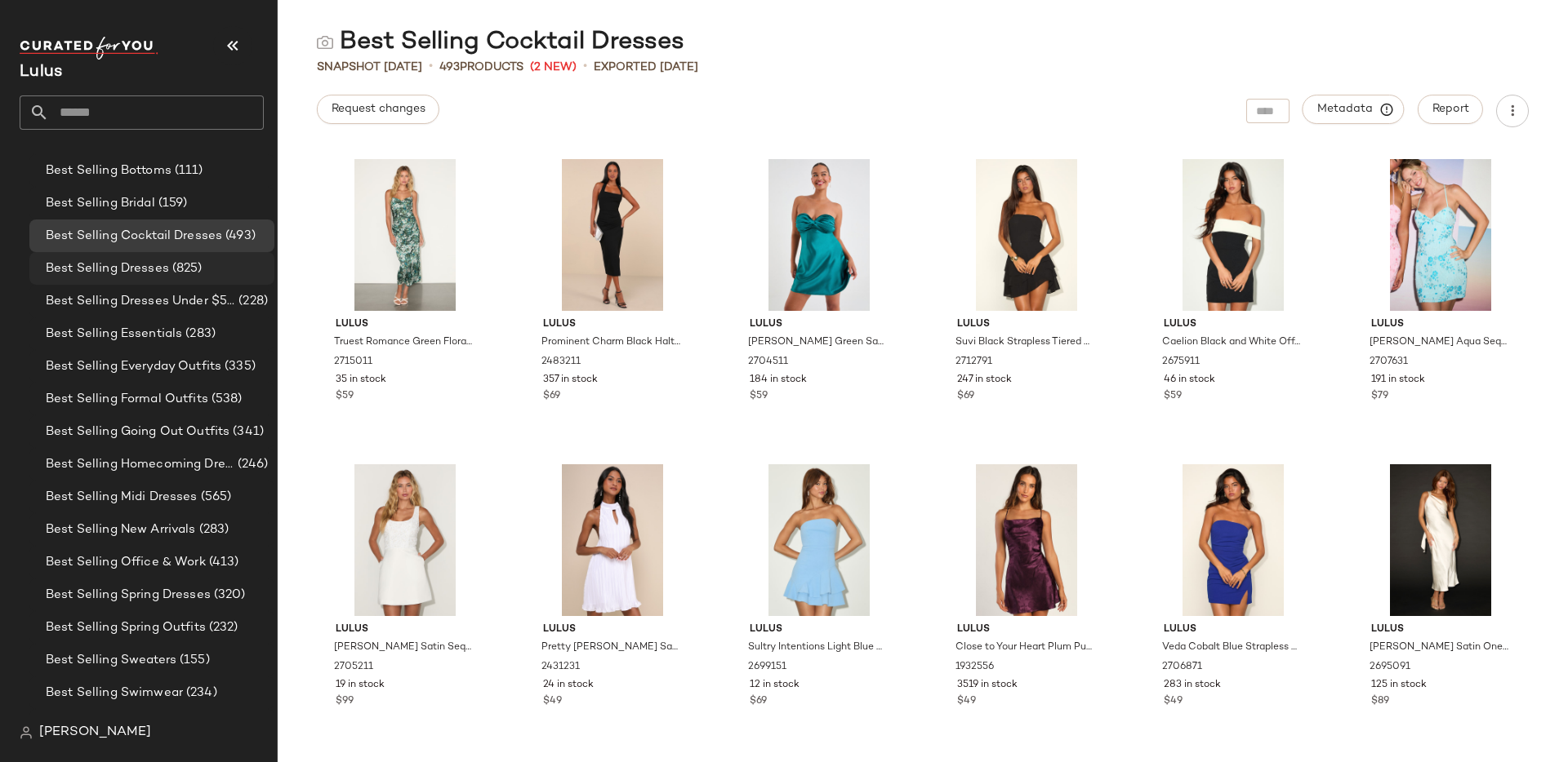
click at [152, 272] on span "Best Selling Dresses" at bounding box center [107, 268] width 123 height 19
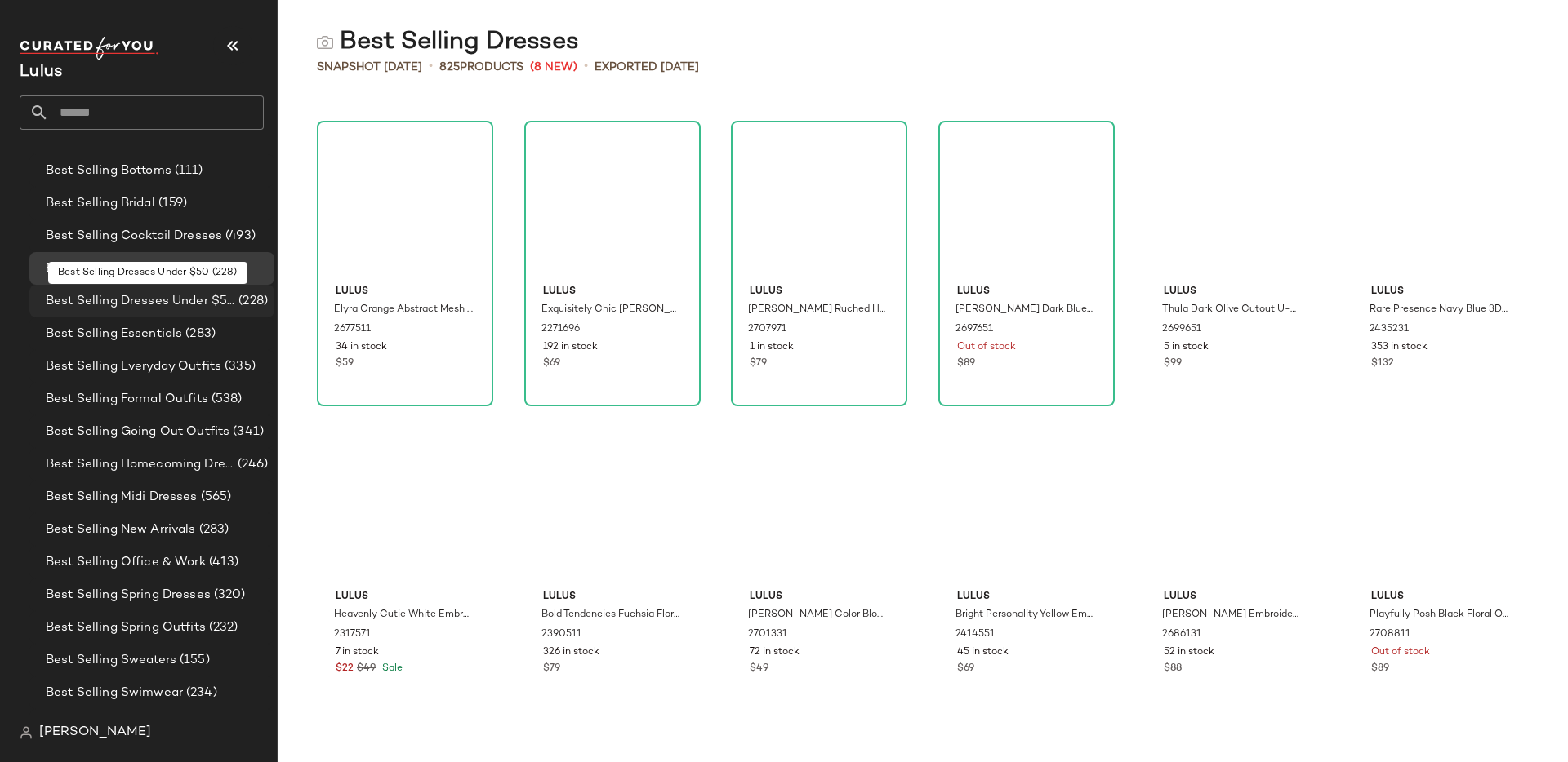
click at [143, 308] on span "Best Selling Dresses Under $50" at bounding box center [140, 301] width 190 height 19
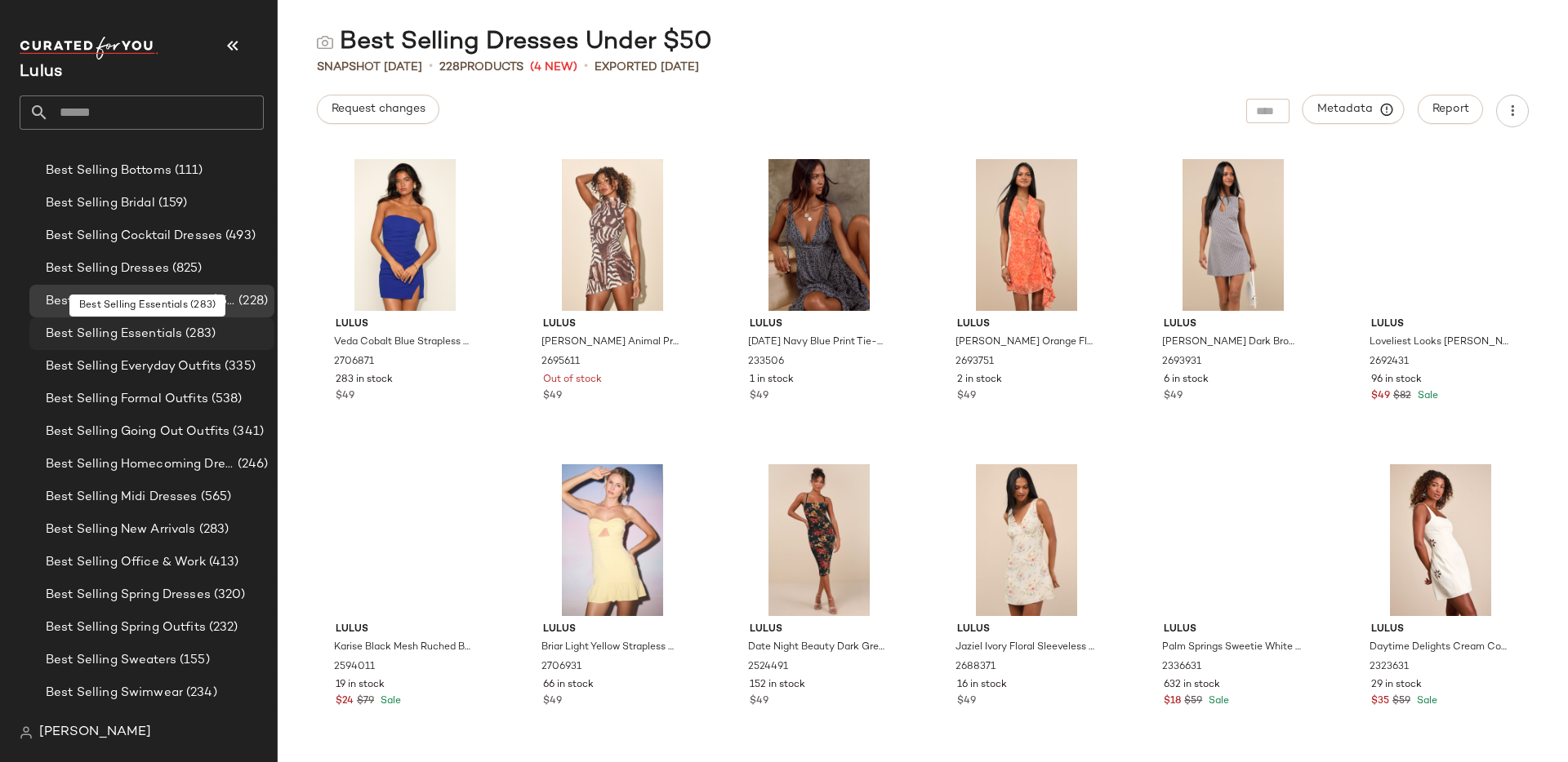
click at [141, 333] on span "Best Selling Essentials" at bounding box center [113, 334] width 136 height 19
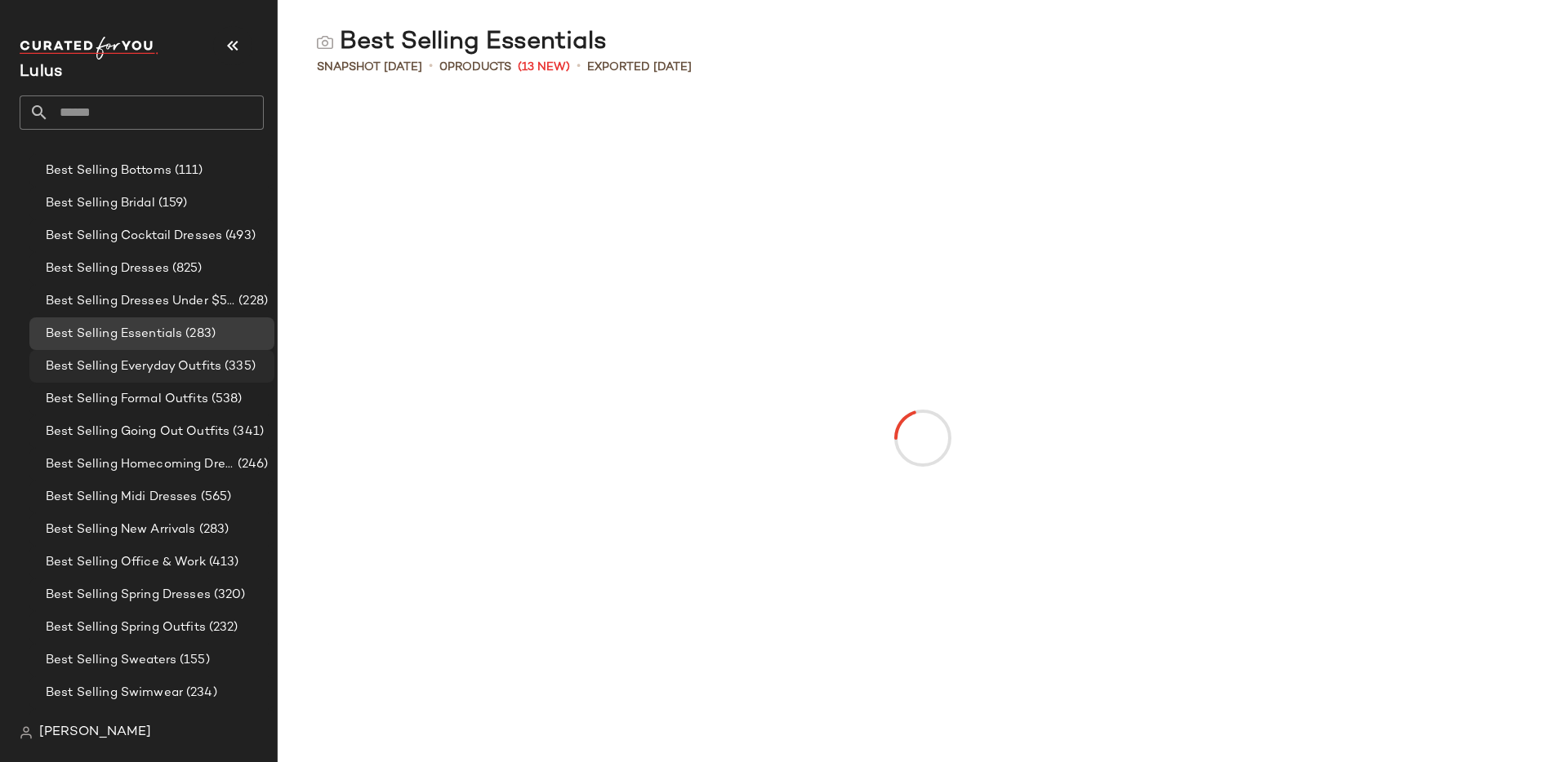
click at [140, 373] on span "Best Selling Everyday Outfits" at bounding box center [133, 367] width 176 height 19
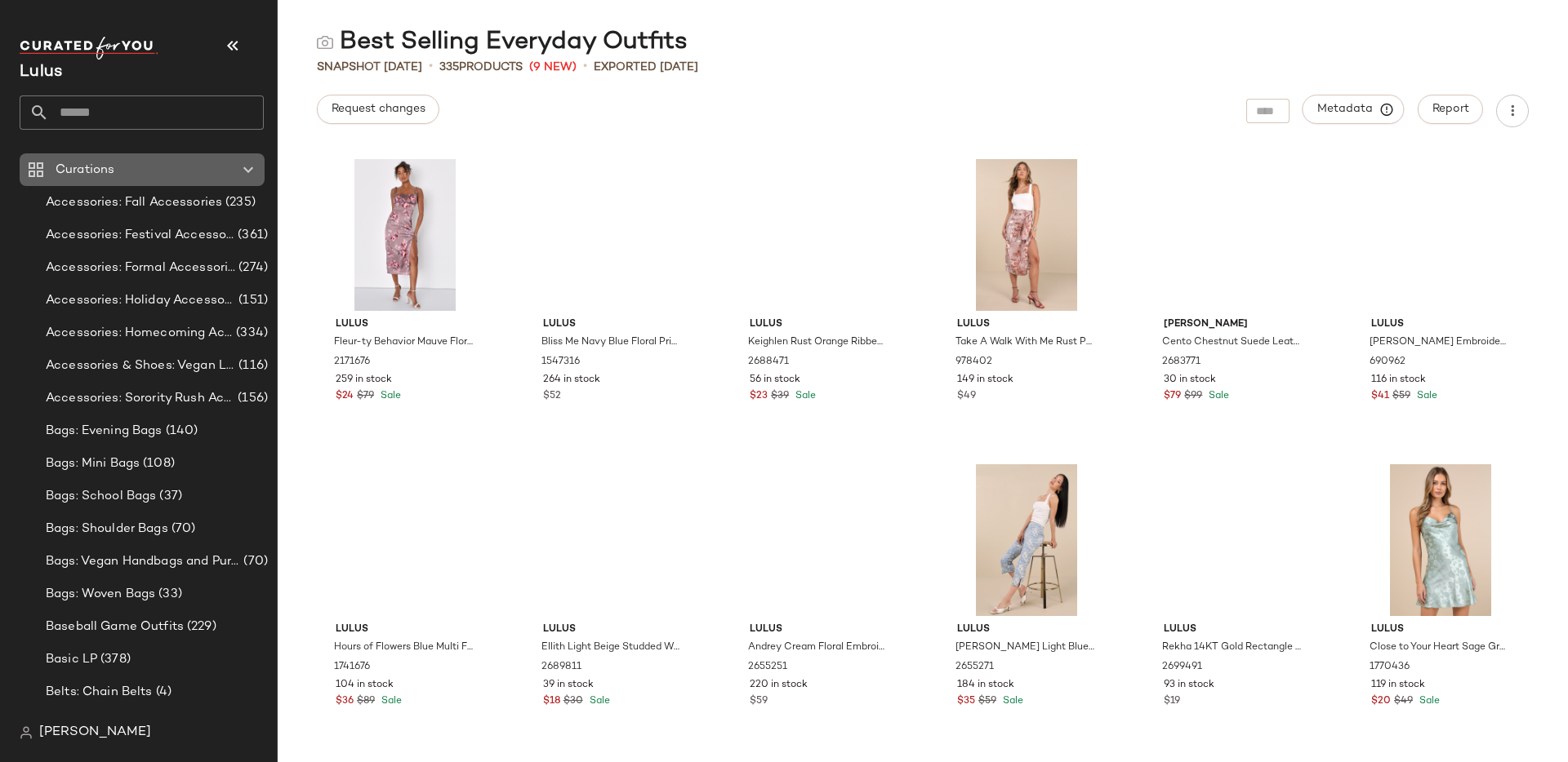
click at [124, 165] on div "Curations" at bounding box center [143, 170] width 185 height 19
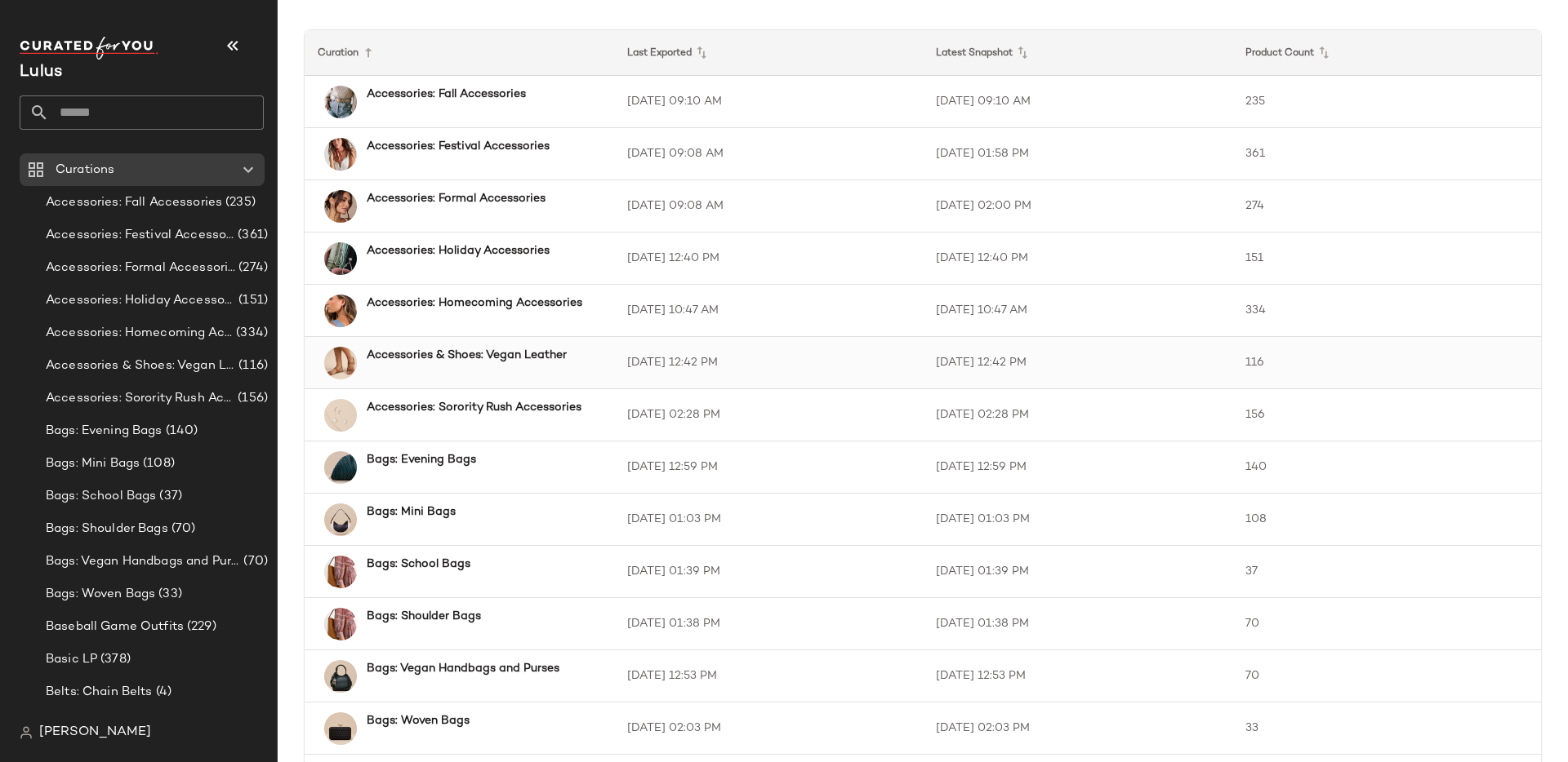
scroll to position [11, 0]
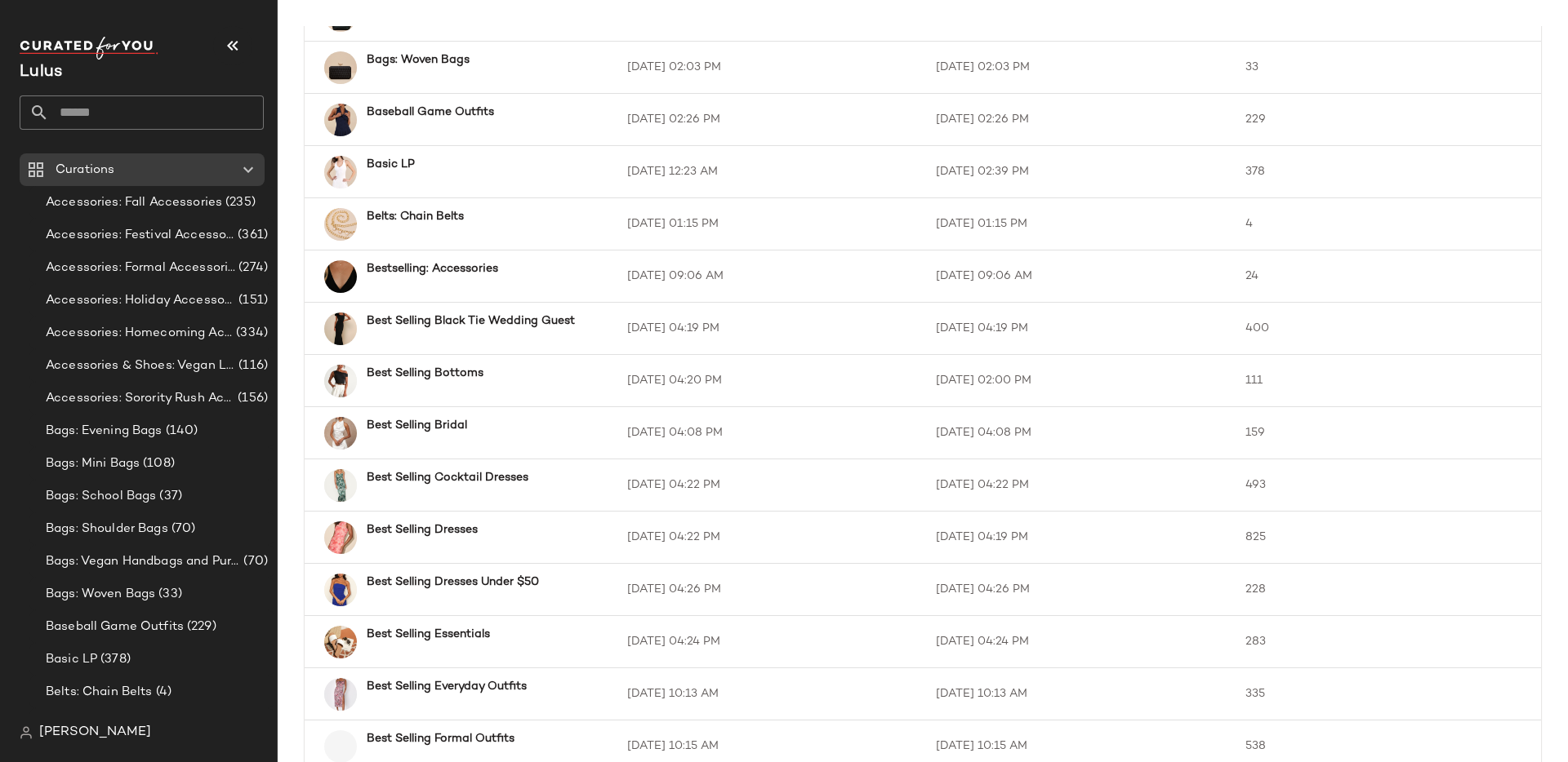
scroll to position [711, 0]
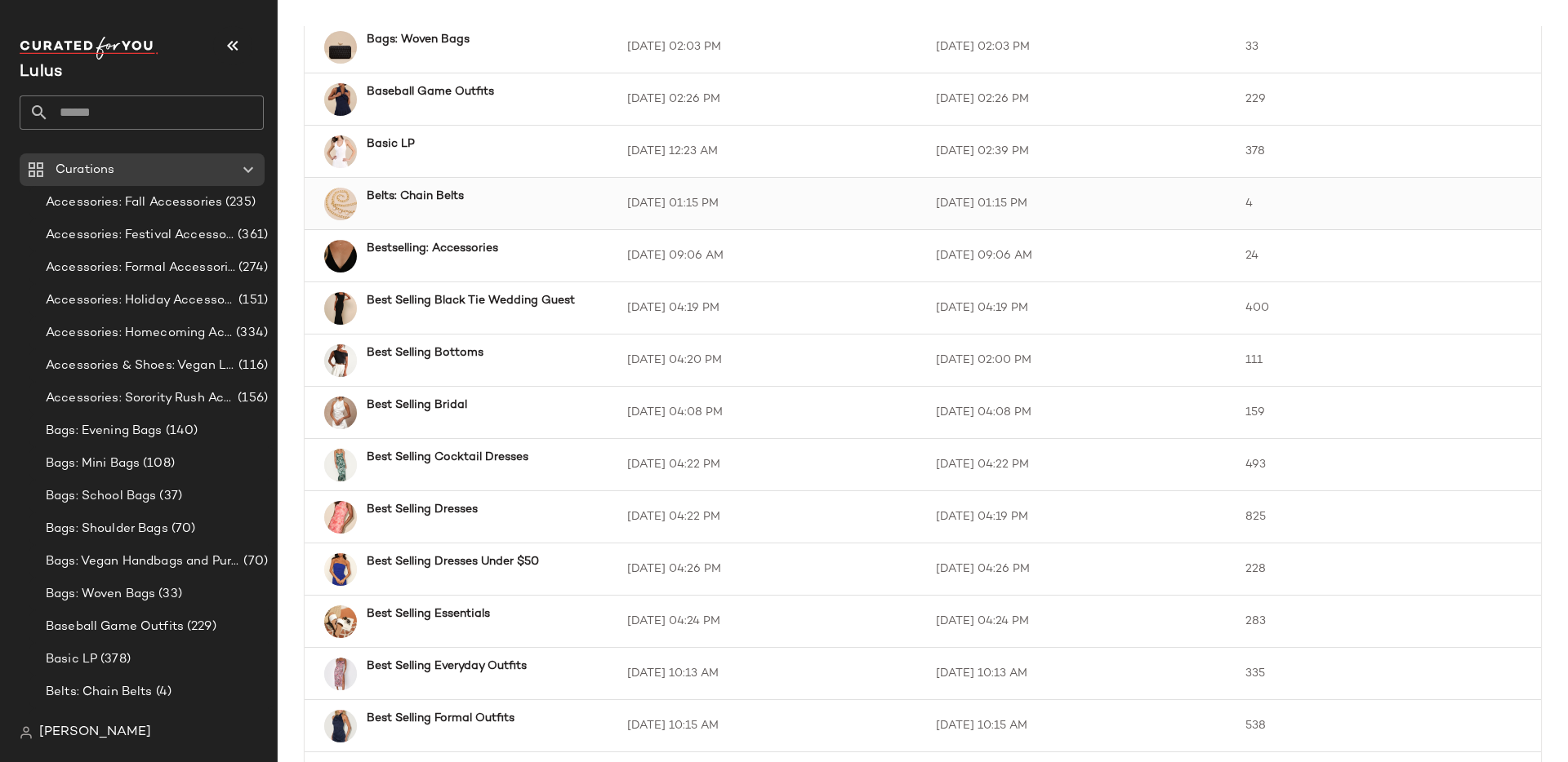
click at [715, 224] on td "7/29/25, 01:15 PM" at bounding box center [768, 204] width 309 height 53
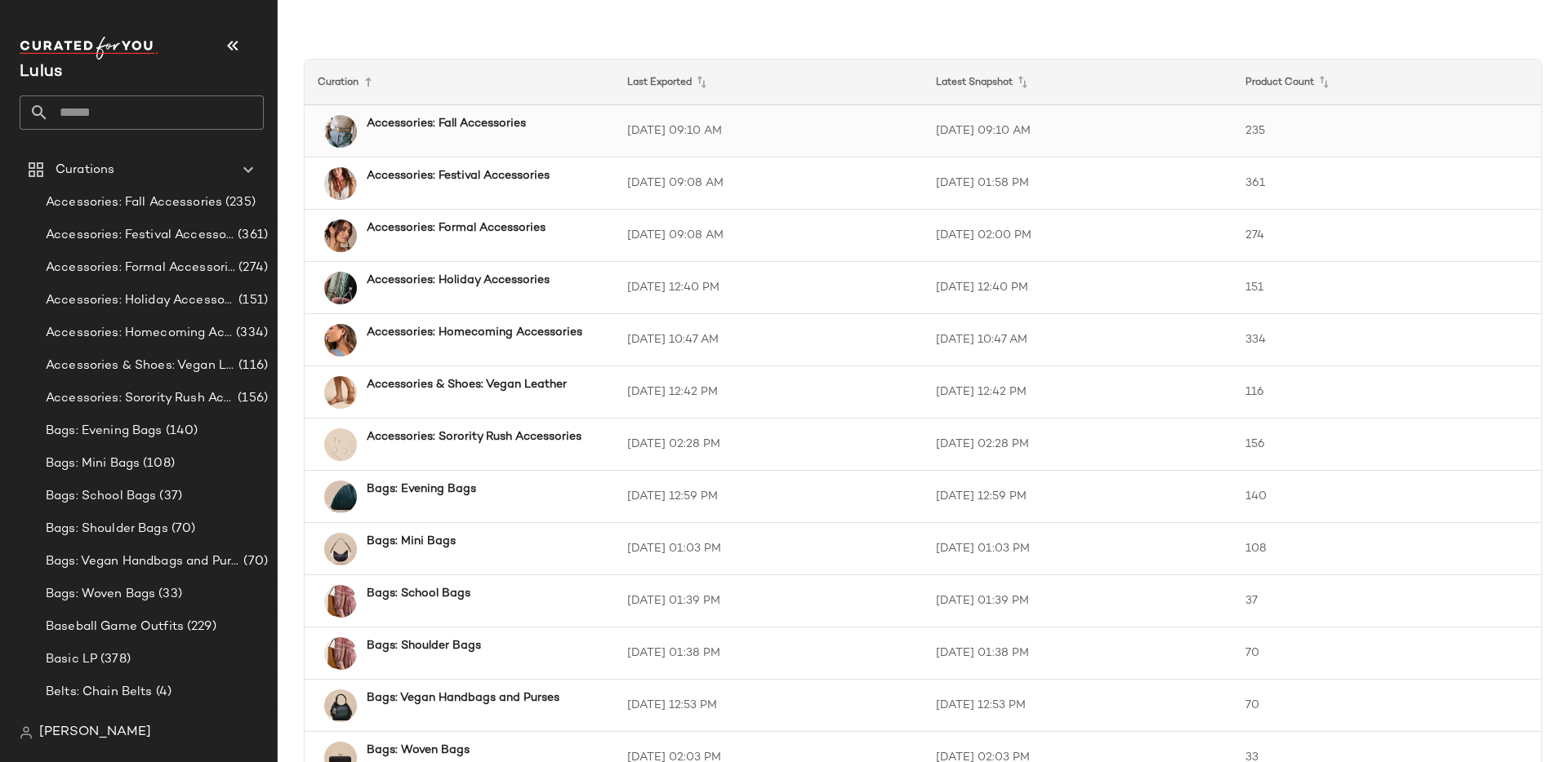
click at [588, 140] on div "Accessories: Fall Accessories" at bounding box center [461, 131] width 280 height 33
click at [597, 343] on div "Accessories: Homecoming Accessories" at bounding box center [461, 340] width 280 height 33
click at [706, 77] on icon at bounding box center [702, 82] width 20 height 20
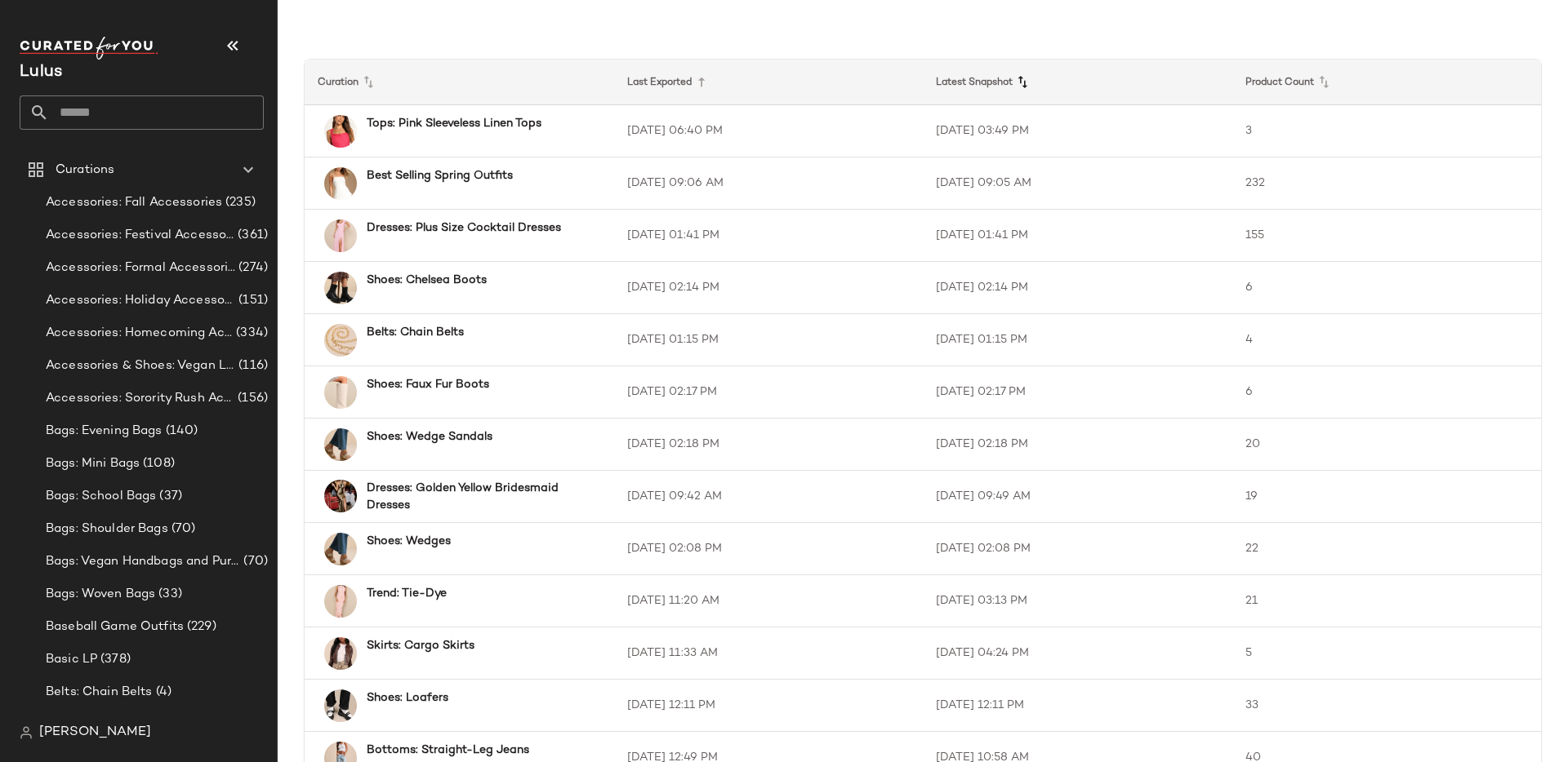
click at [1019, 80] on icon at bounding box center [1022, 82] width 20 height 20
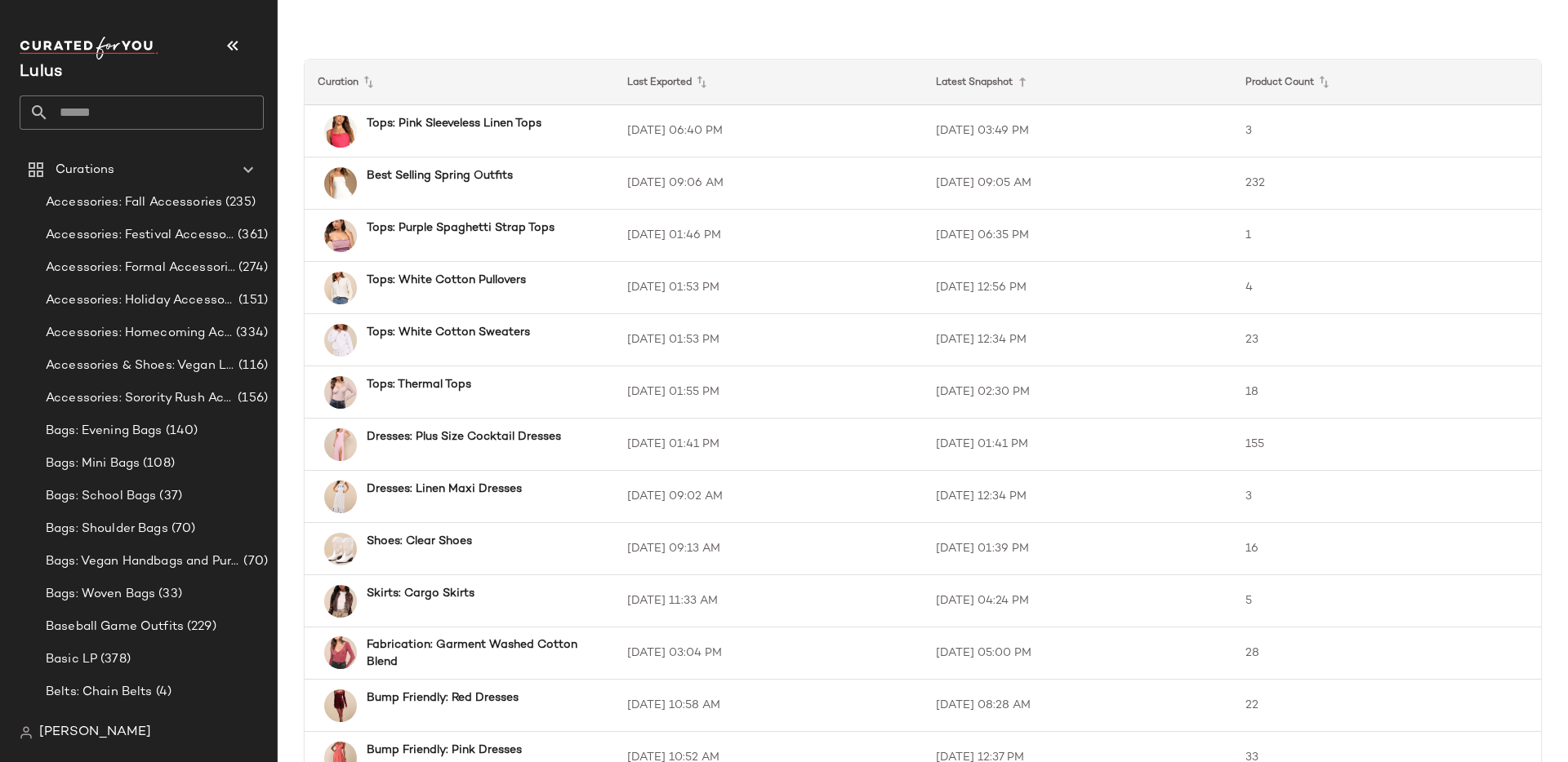
click at [1019, 80] on icon at bounding box center [1022, 82] width 20 height 20
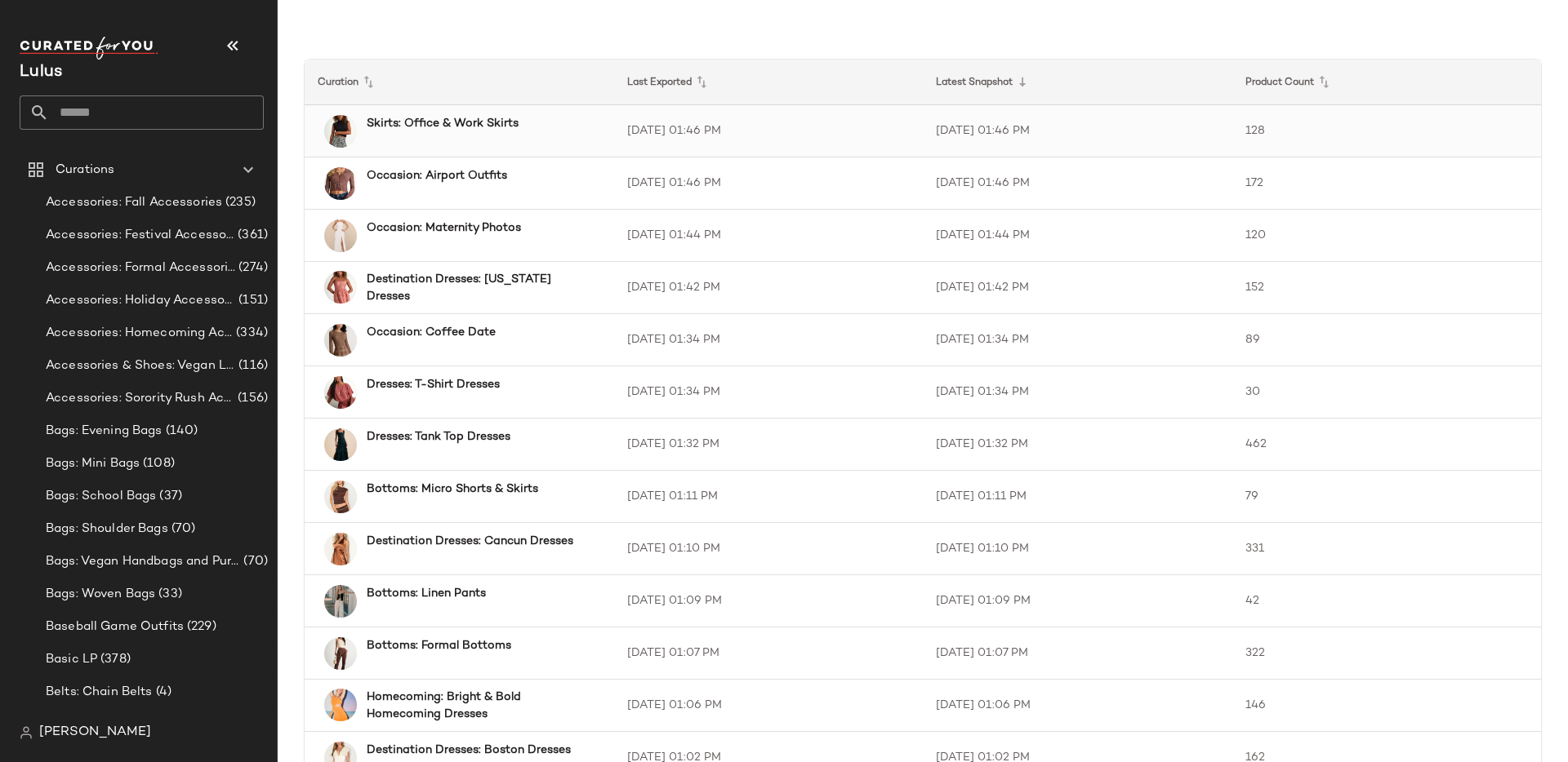
click at [923, 148] on td "8/19/25, 01:46 PM" at bounding box center [1077, 131] width 309 height 53
click at [877, 195] on td "8/19/25, 01:46 PM" at bounding box center [768, 184] width 309 height 53
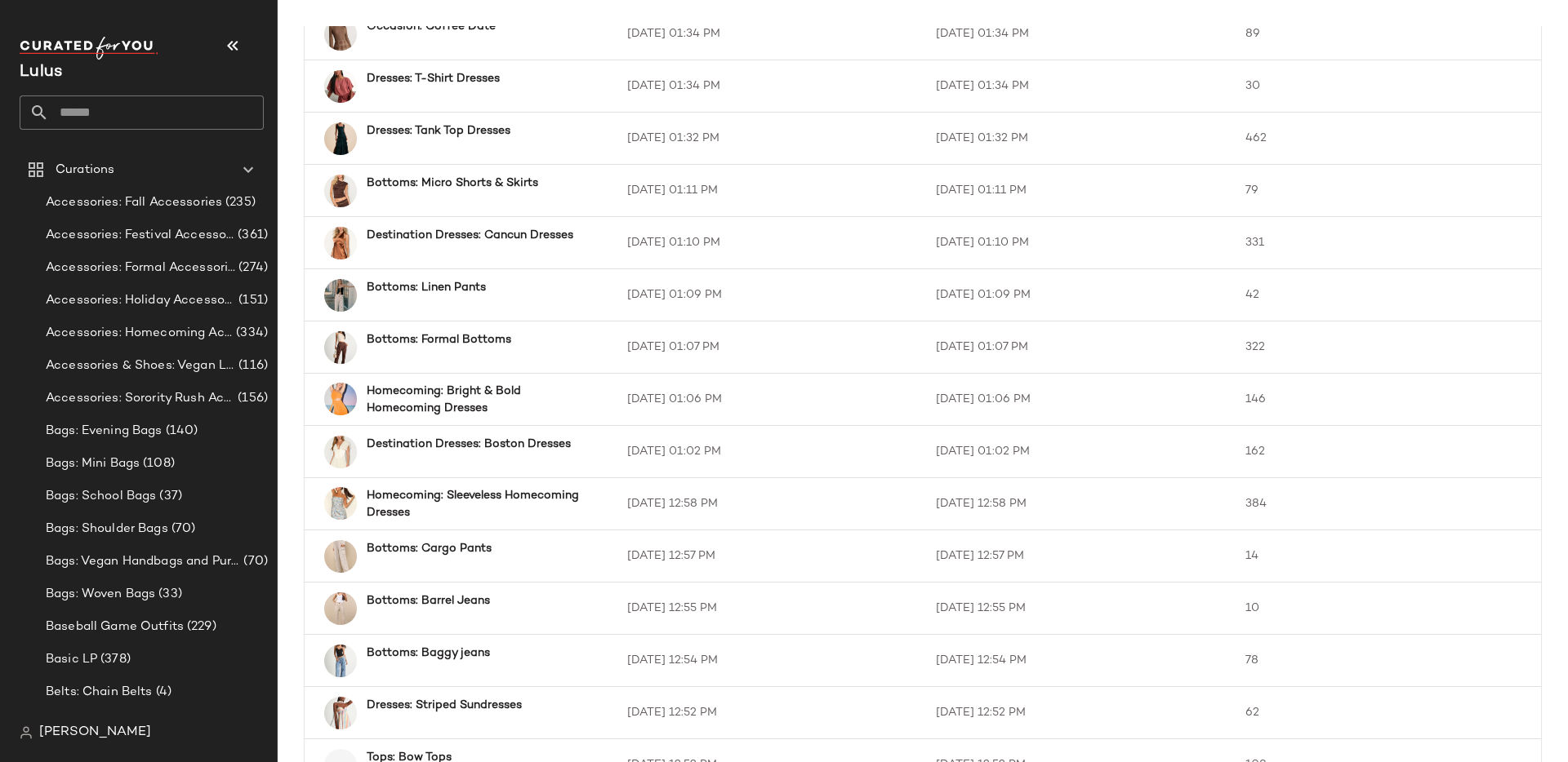
scroll to position [307, 0]
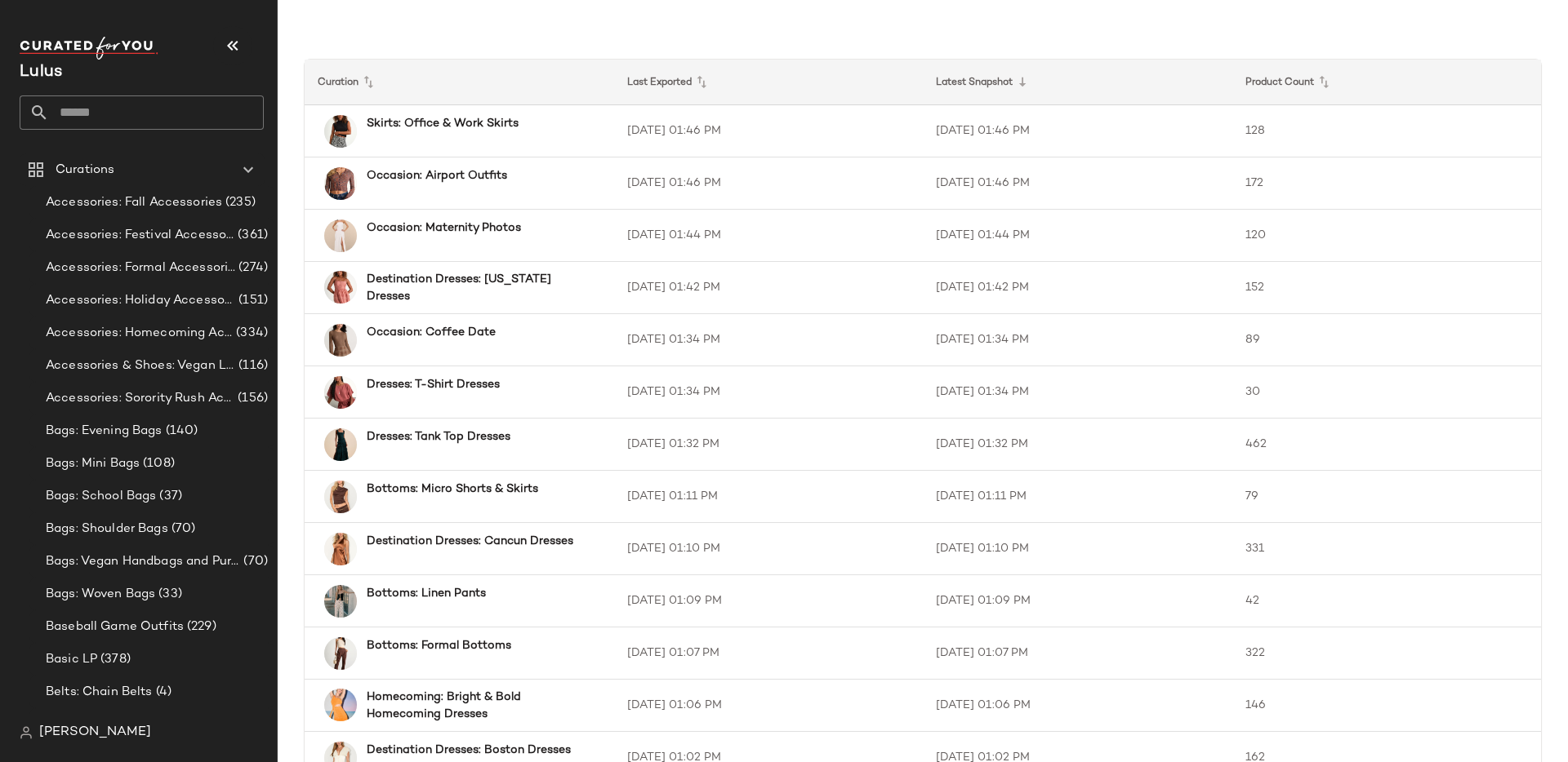
click at [103, 731] on span "beau bruneau" at bounding box center [94, 733] width 112 height 20
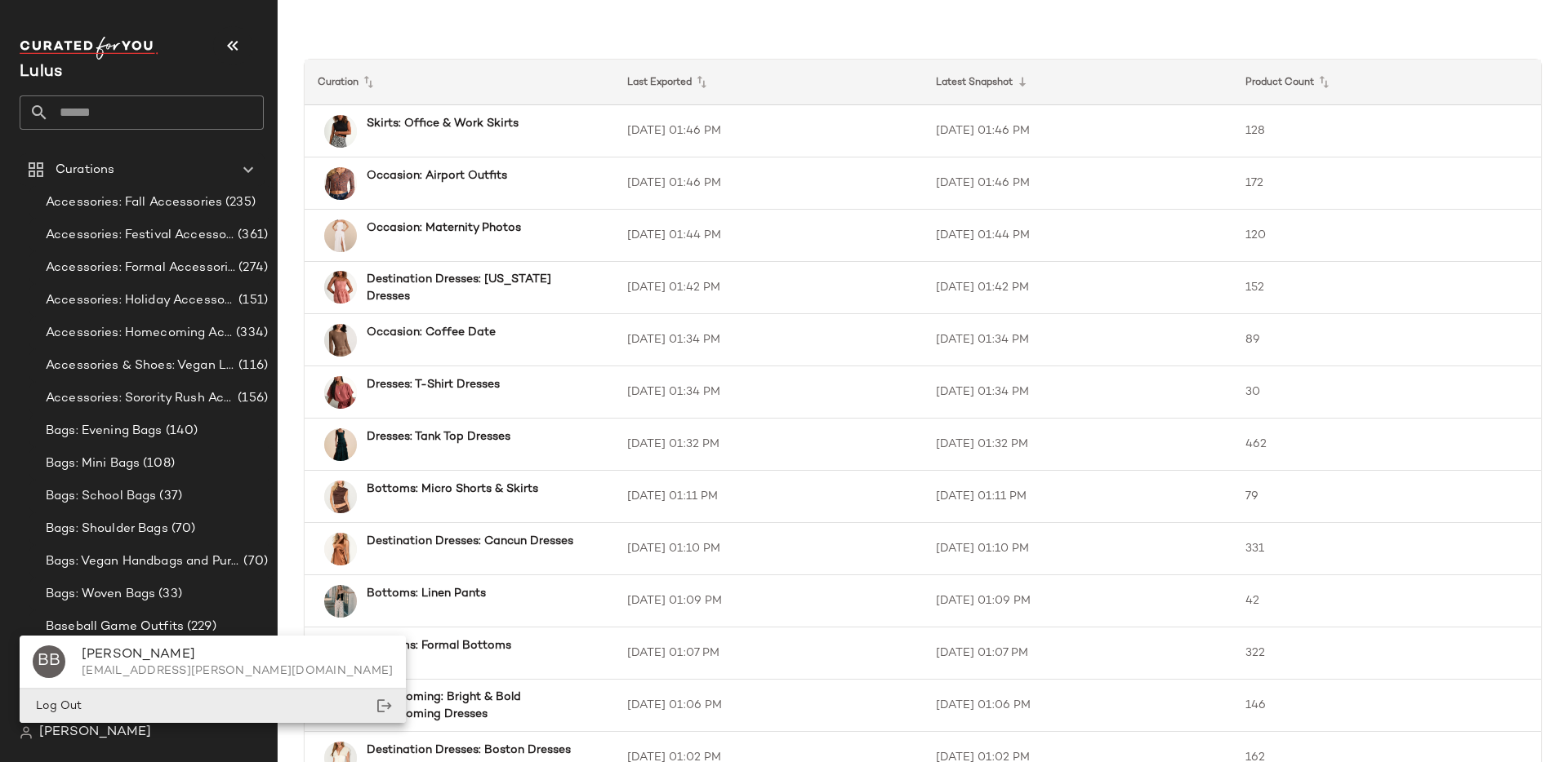
click at [131, 702] on div "Log Out" at bounding box center [213, 706] width 387 height 34
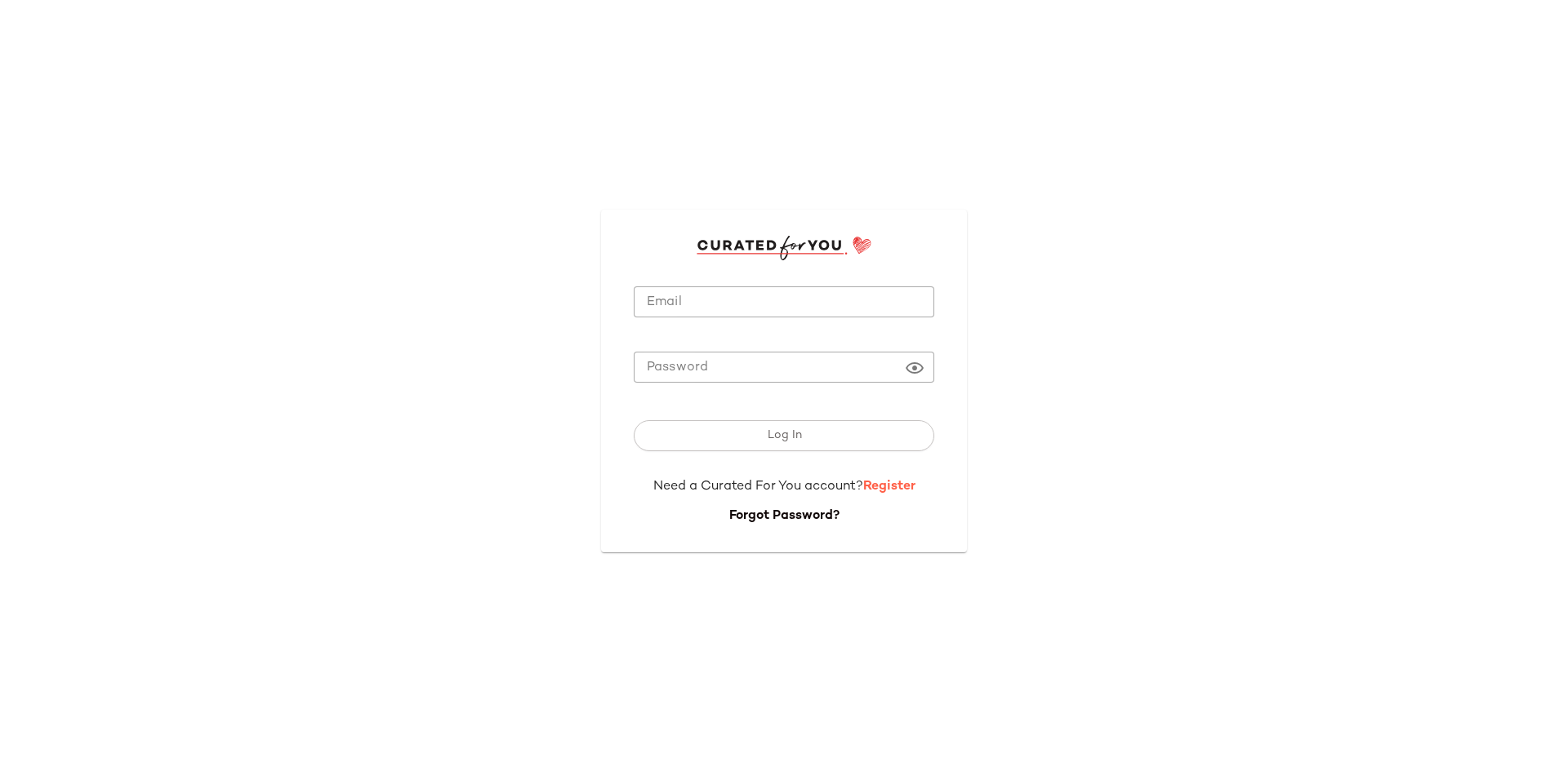
click at [886, 482] on link "Register" at bounding box center [889, 487] width 53 height 14
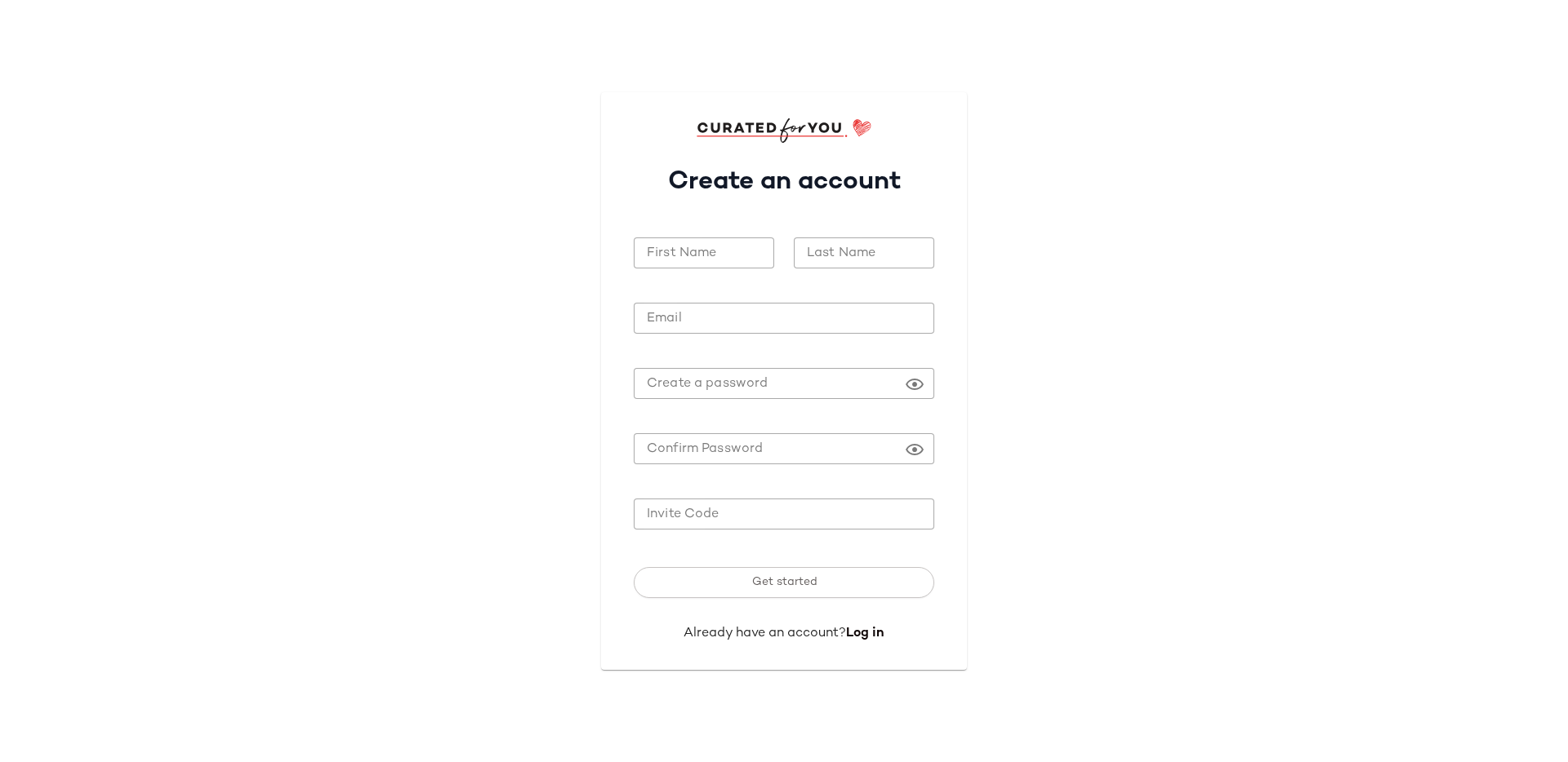
click at [703, 245] on input "First Name" at bounding box center [704, 253] width 140 height 32
type input "****"
type input "*******"
type input "**********"
click at [834, 514] on input "Invite Code" at bounding box center [784, 515] width 300 height 32
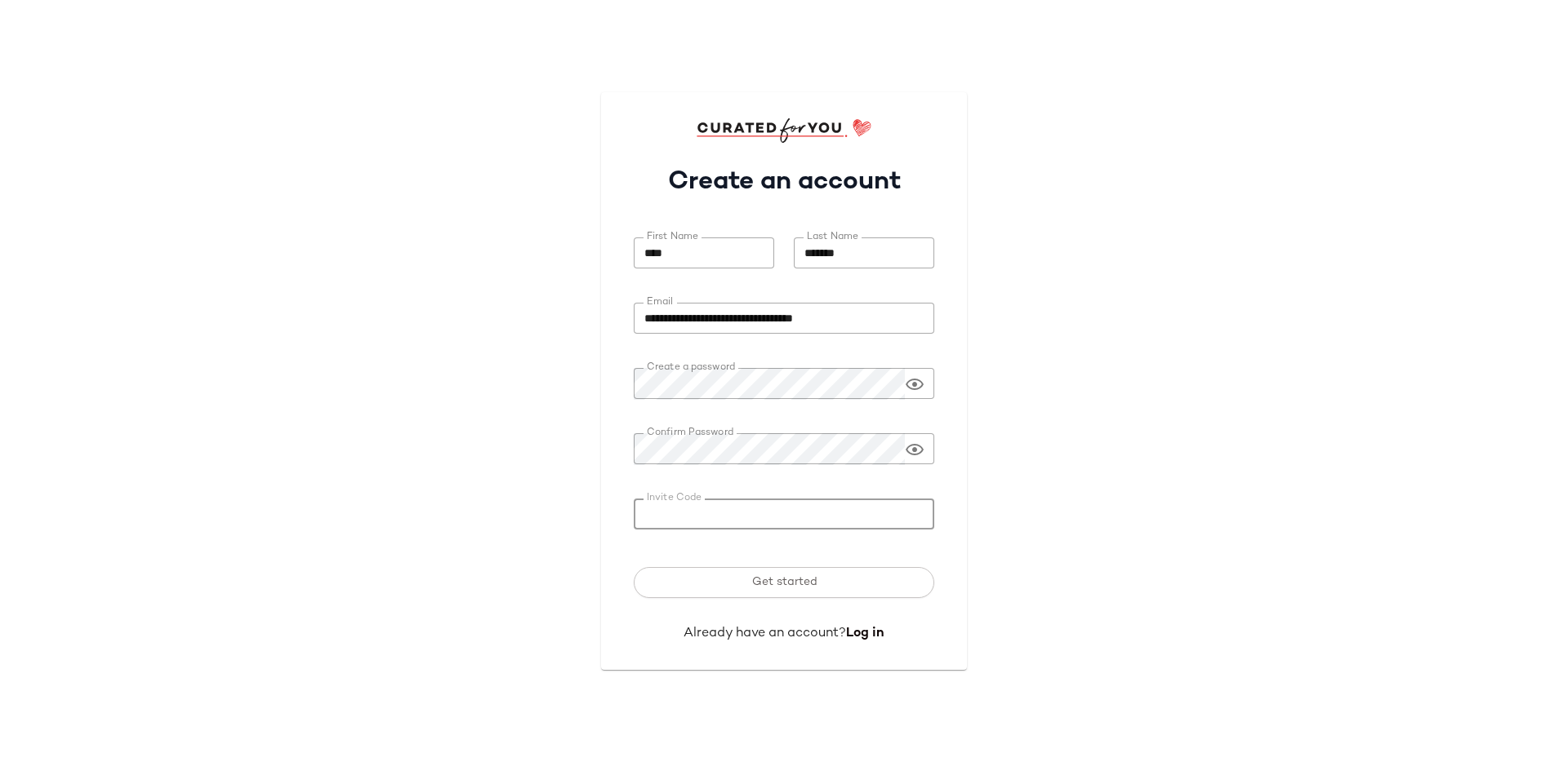
paste input "*******"
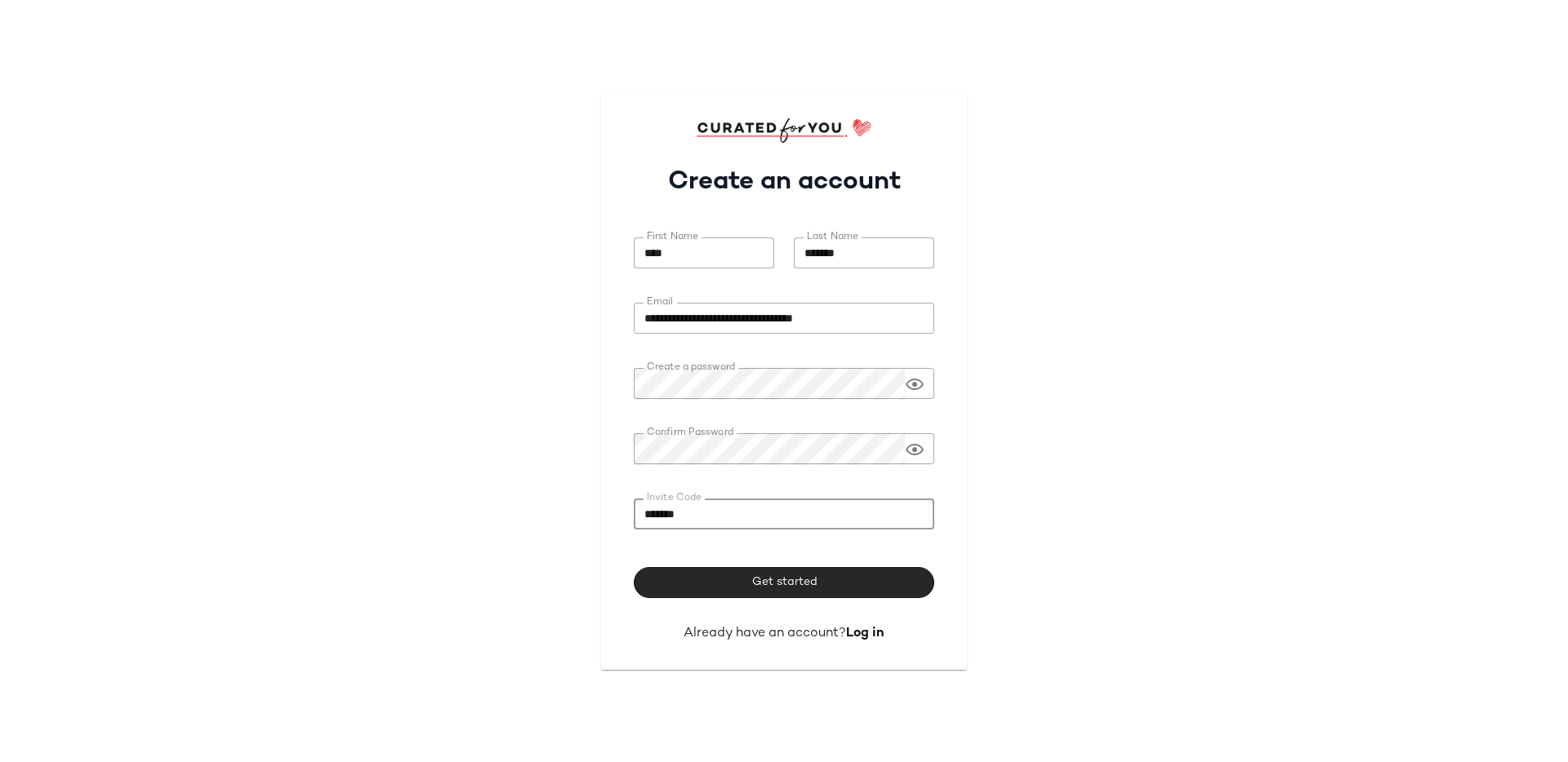
type input "*******"
click at [818, 584] on button "Get started" at bounding box center [784, 582] width 300 height 31
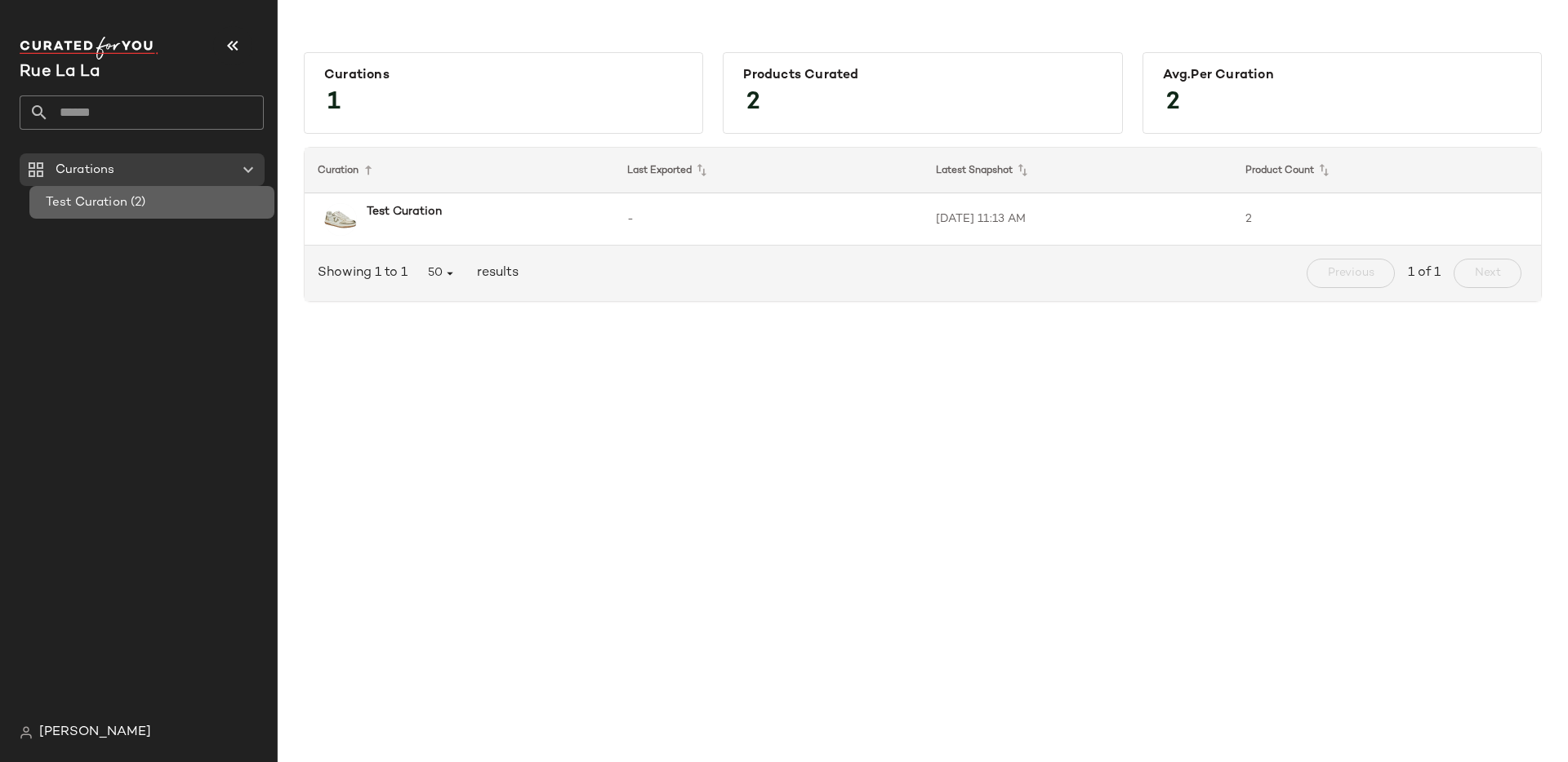
click at [172, 213] on div "Test Curation (2)" at bounding box center [152, 202] width 245 height 33
